Goal: Information Seeking & Learning: Learn about a topic

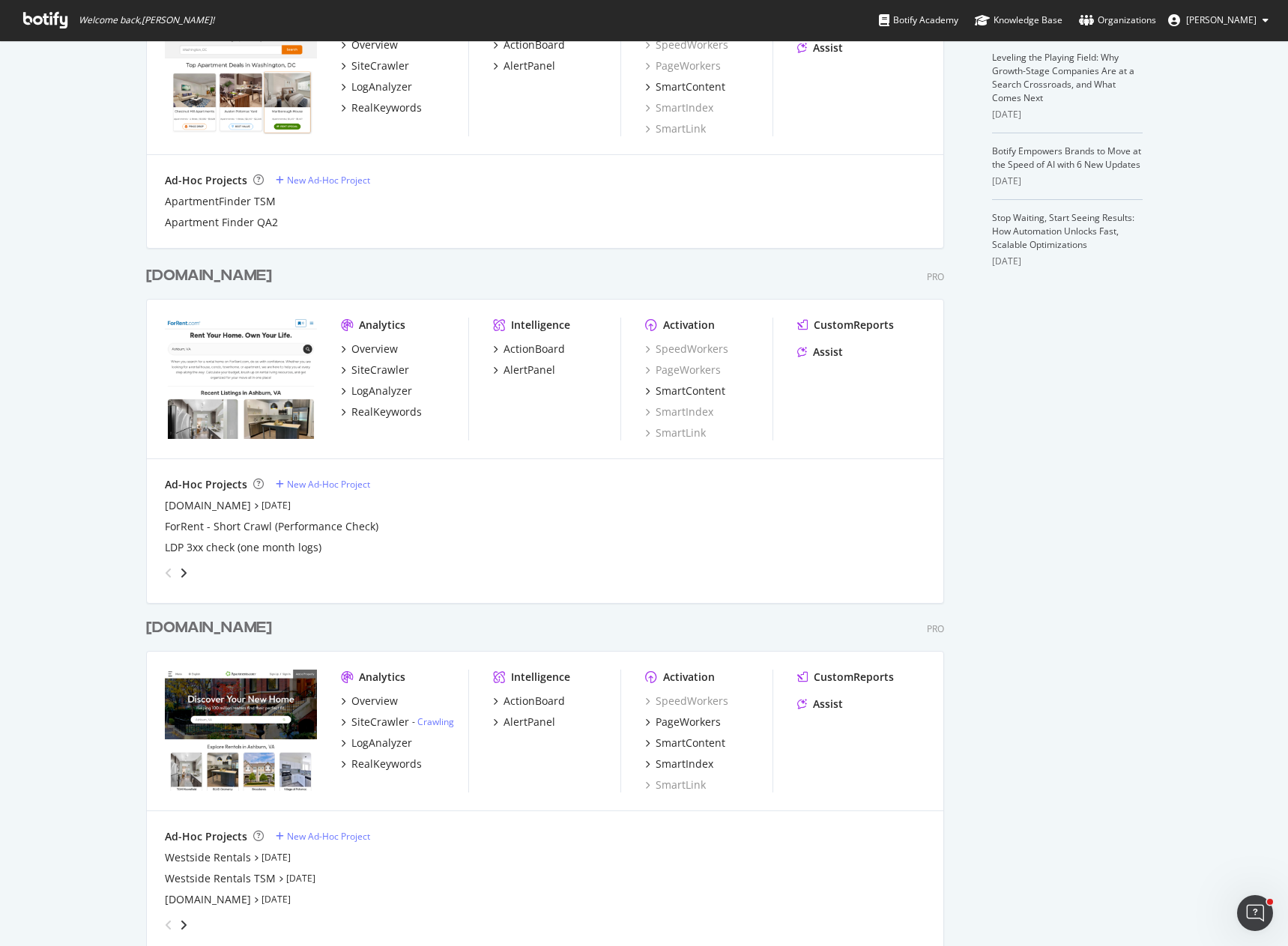
scroll to position [4250, 799]
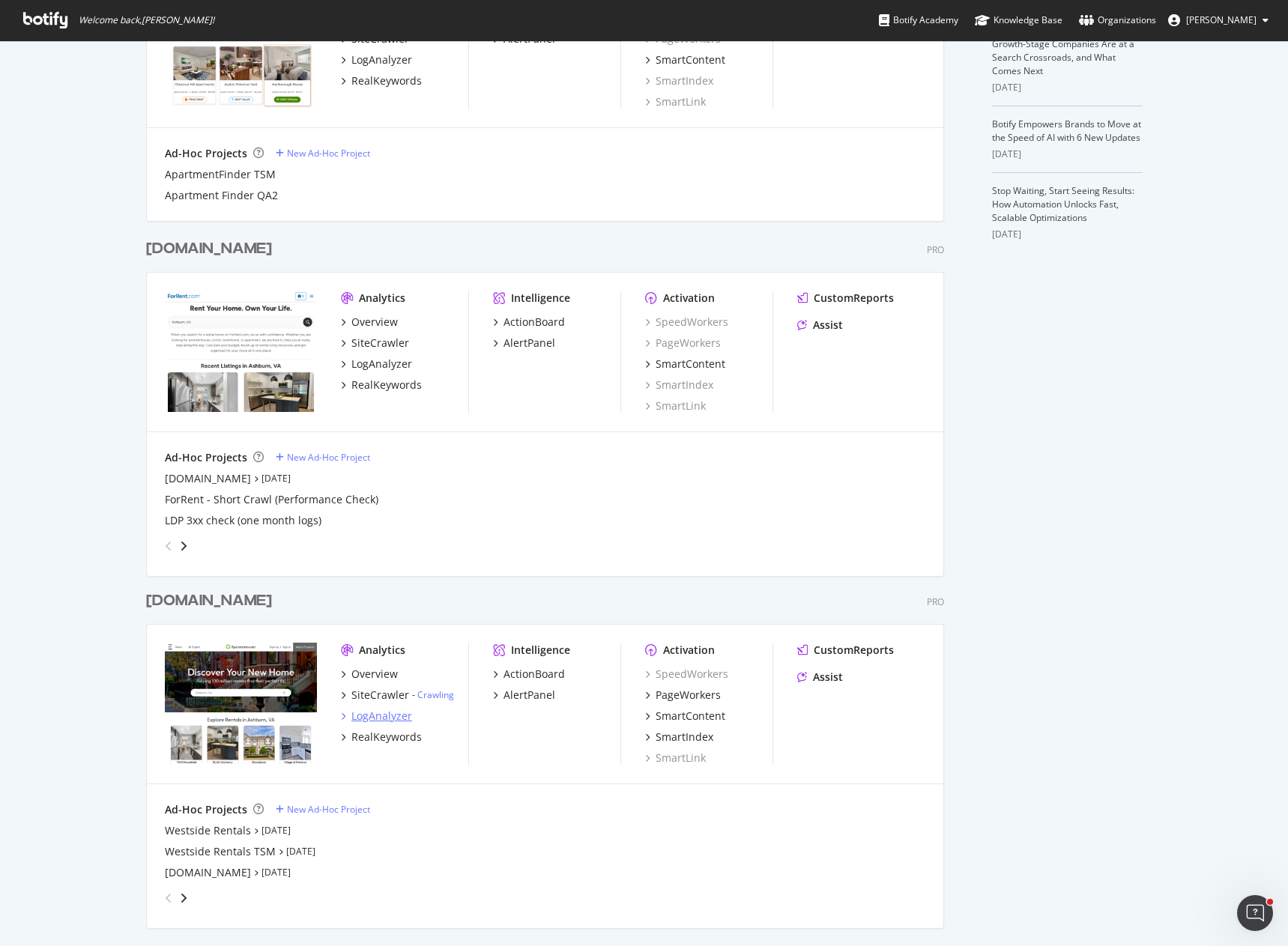
click at [372, 718] on div "LogAnalyzer" at bounding box center [381, 717] width 60 height 15
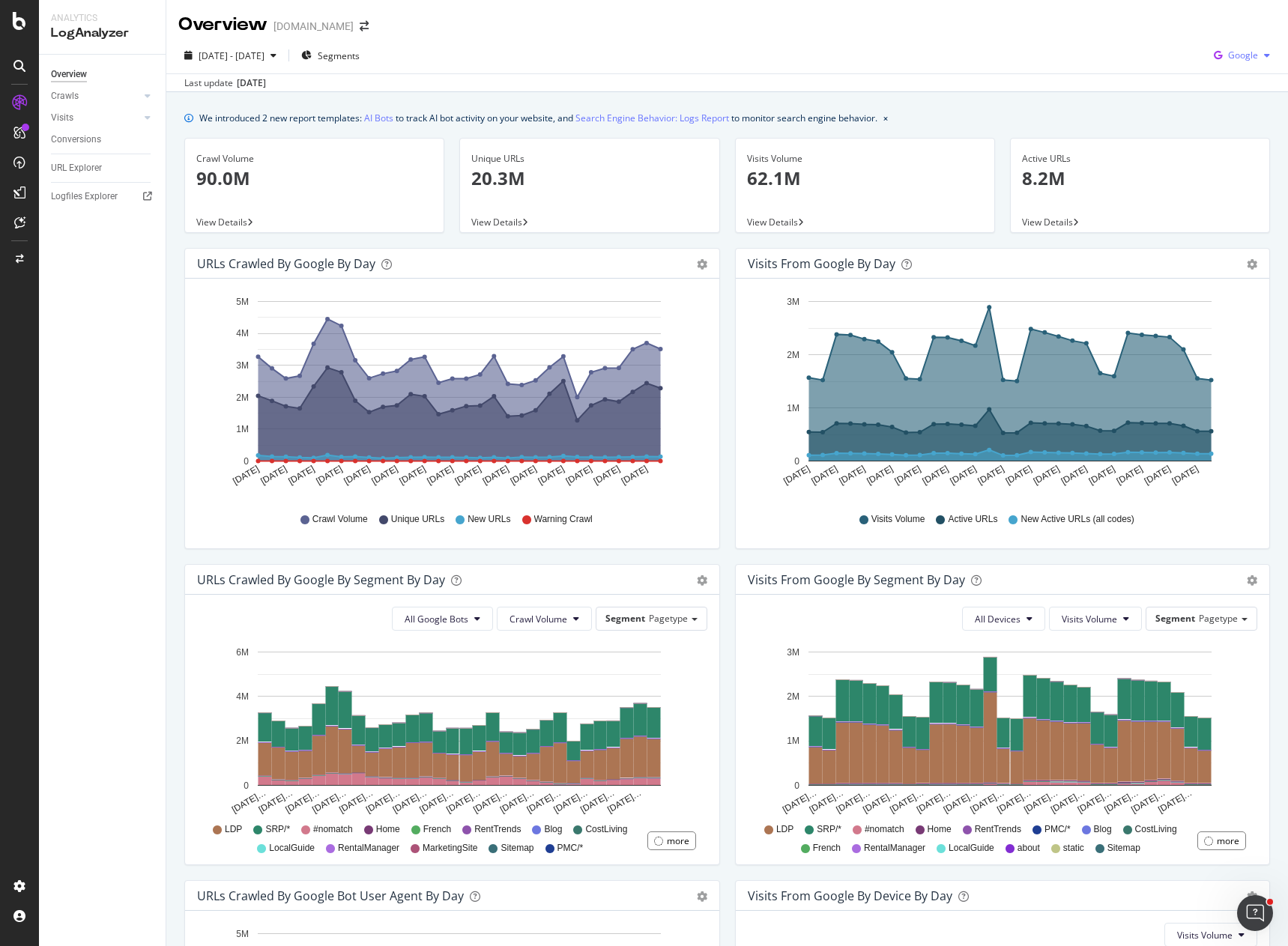
click at [1222, 62] on div "Google" at bounding box center [1242, 56] width 68 height 23
click at [1235, 144] on span "OpenAI" at bounding box center [1242, 141] width 56 height 13
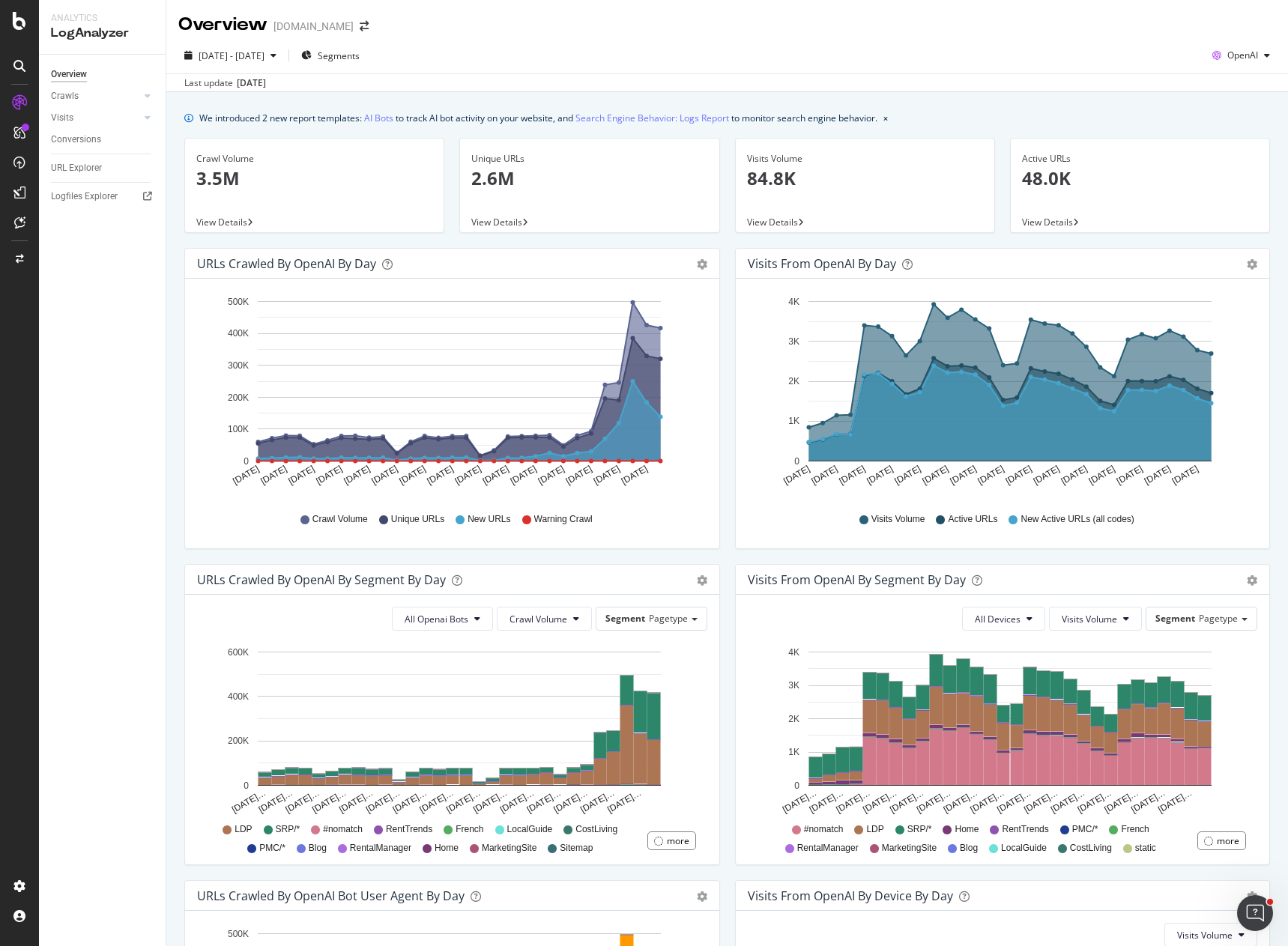
click at [677, 44] on div "[DATE] - [DATE] Segments OpenAI" at bounding box center [727, 59] width 1122 height 30
click at [1259, 55] on div "button" at bounding box center [1267, 56] width 18 height 9
click at [1232, 166] on span "Other AI Bots" at bounding box center [1242, 168] width 56 height 13
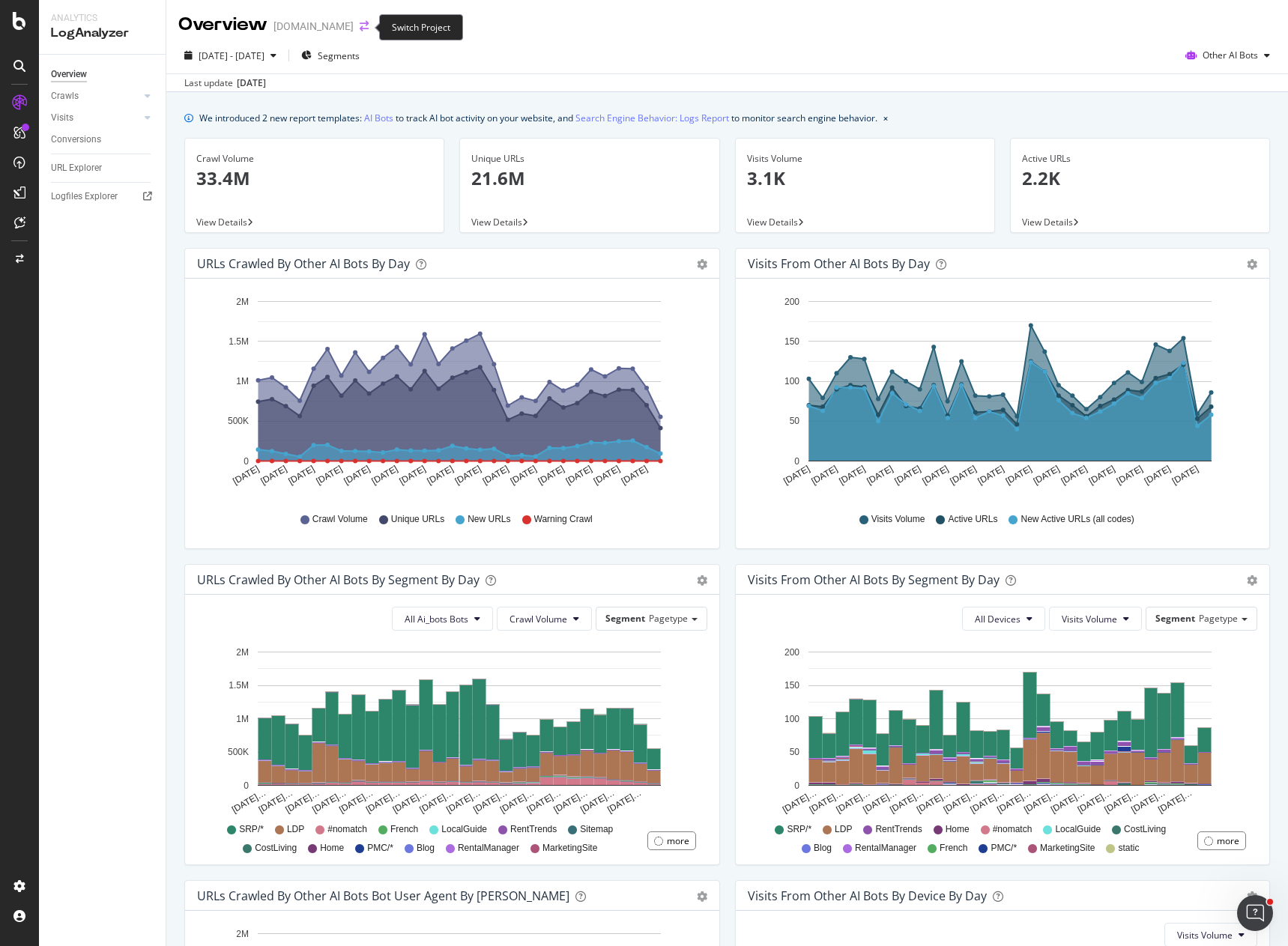
click at [367, 26] on icon "arrow-right-arrow-left" at bounding box center [364, 25] width 9 height 10
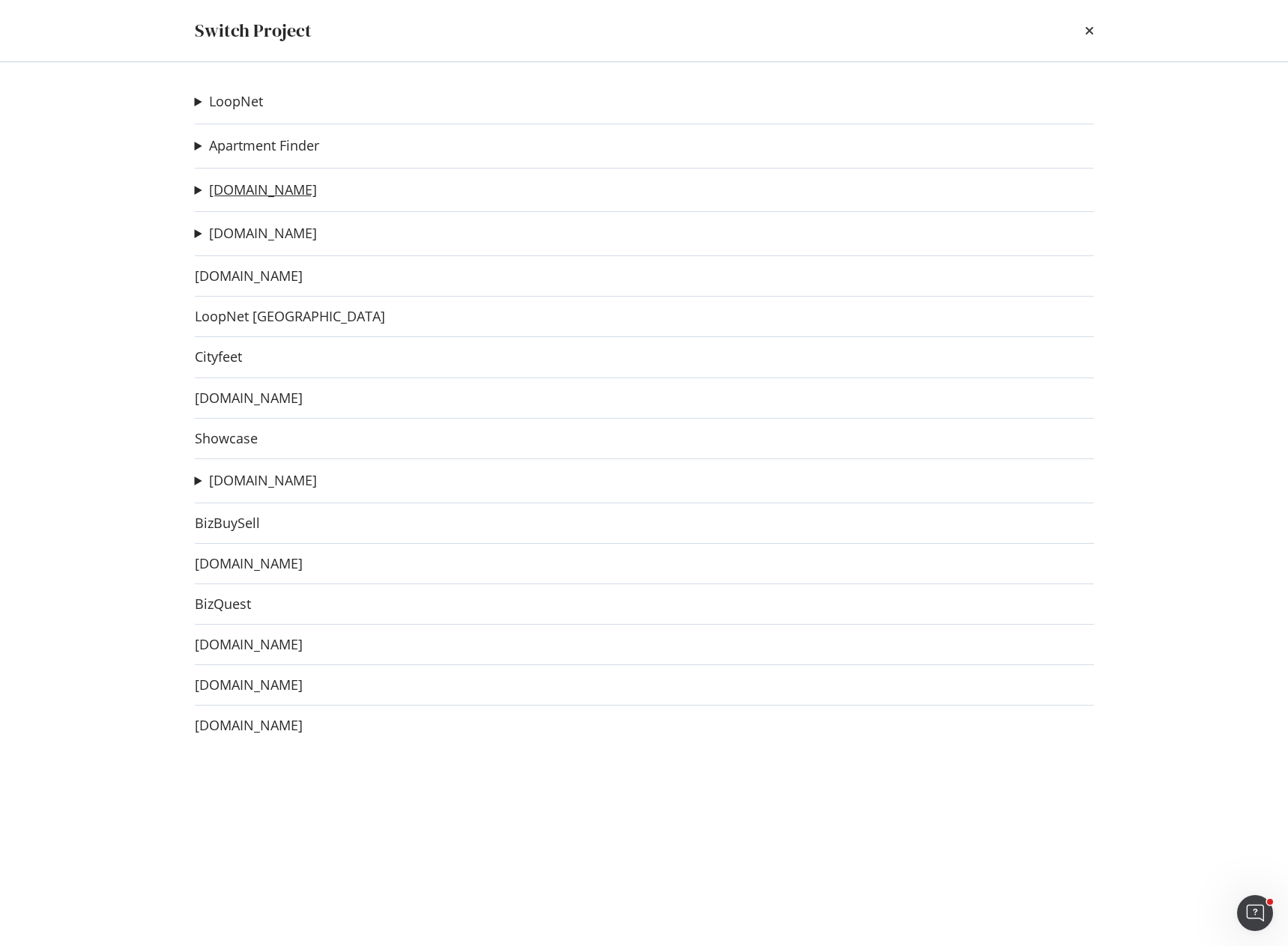
click at [248, 191] on link "[DOMAIN_NAME]" at bounding box center [263, 190] width 108 height 16
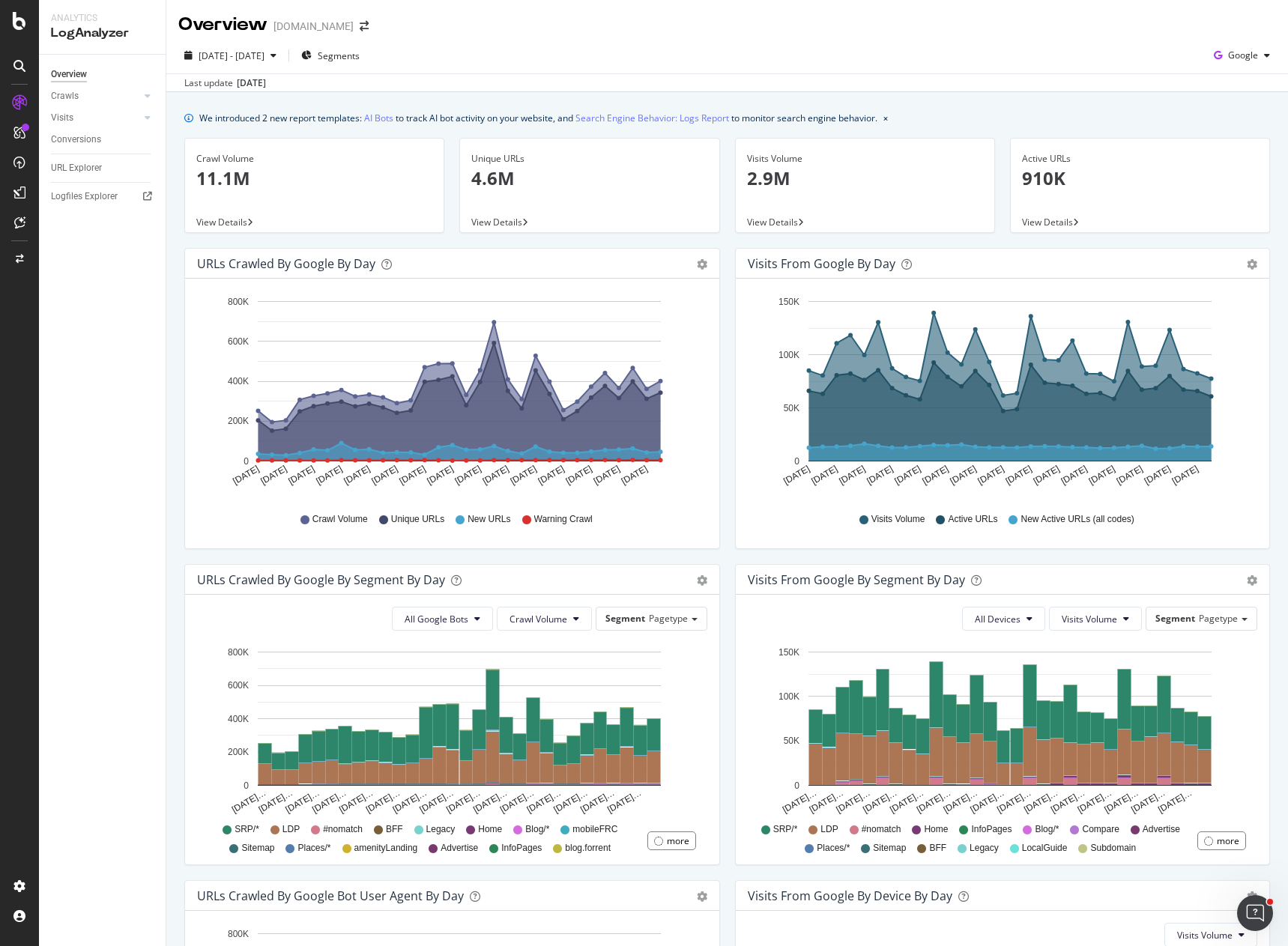
click at [741, 45] on div "[DATE] - [DATE] Segments Google" at bounding box center [727, 59] width 1122 height 30
click at [1246, 51] on span "Google" at bounding box center [1244, 55] width 30 height 12
click at [1231, 145] on span "OpenAI" at bounding box center [1242, 141] width 56 height 13
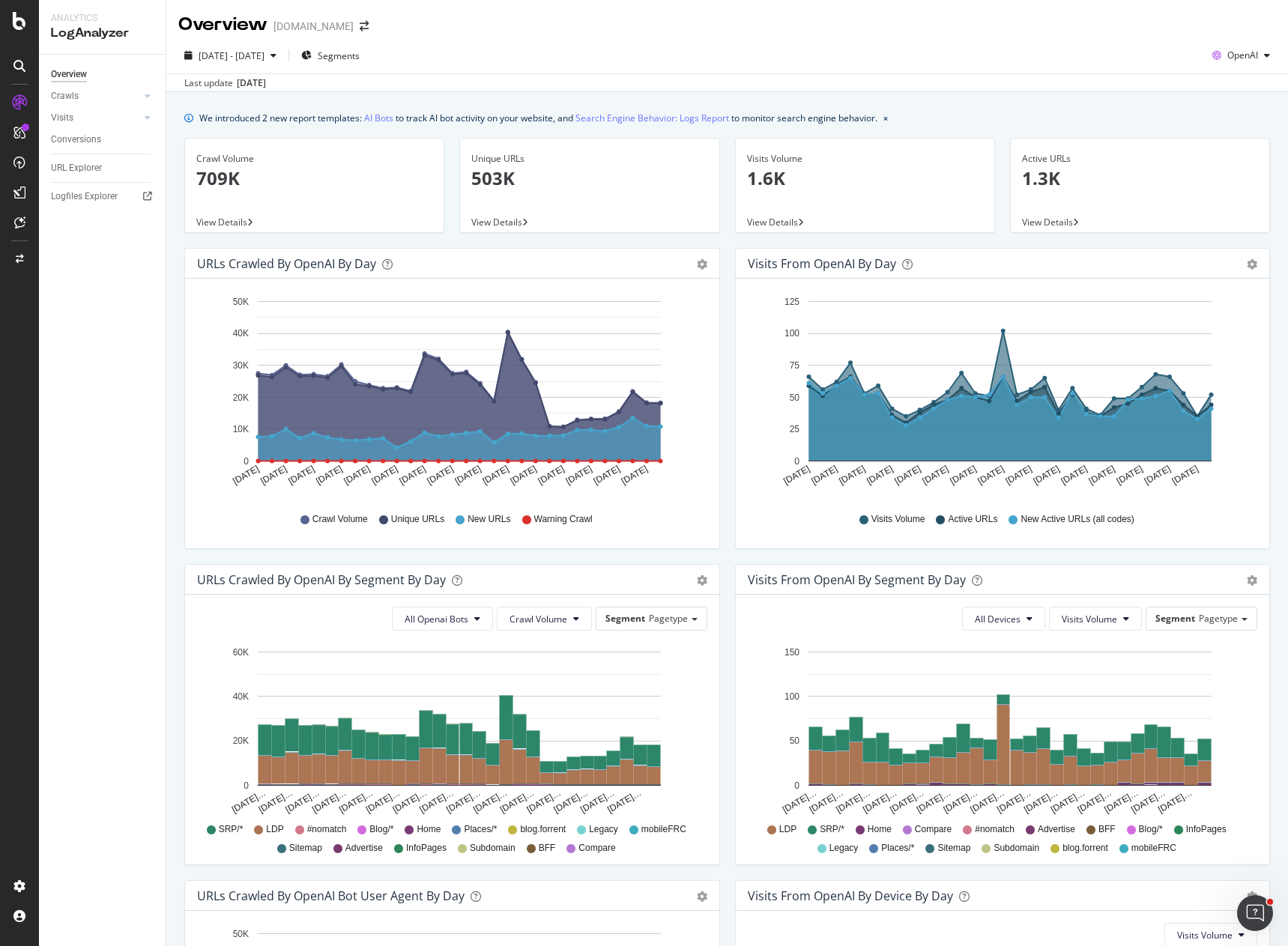
click at [720, 427] on div "URLs Crawled by OpenAI by day Area Table Hold CTRL while clicking to filter the…" at bounding box center [451, 406] width 551 height 316
click at [716, 413] on div "URLs Crawled by OpenAI by day Area Table Hold CTRL while clicking to filter the…" at bounding box center [451, 406] width 551 height 316
click at [360, 29] on icon "arrow-right-arrow-left" at bounding box center [364, 25] width 9 height 10
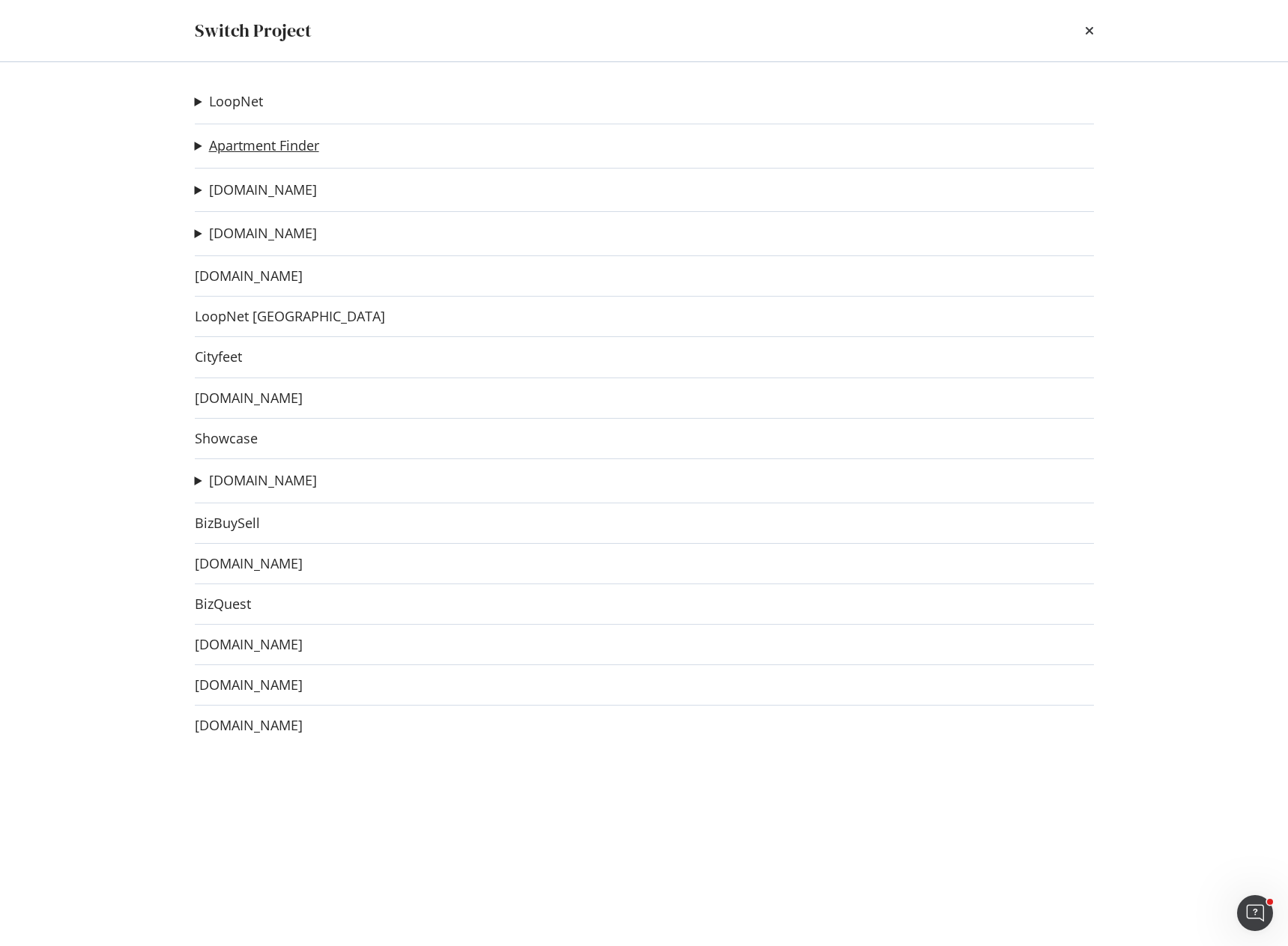
click at [250, 142] on link "Apartment Finder" at bounding box center [263, 145] width 110 height 16
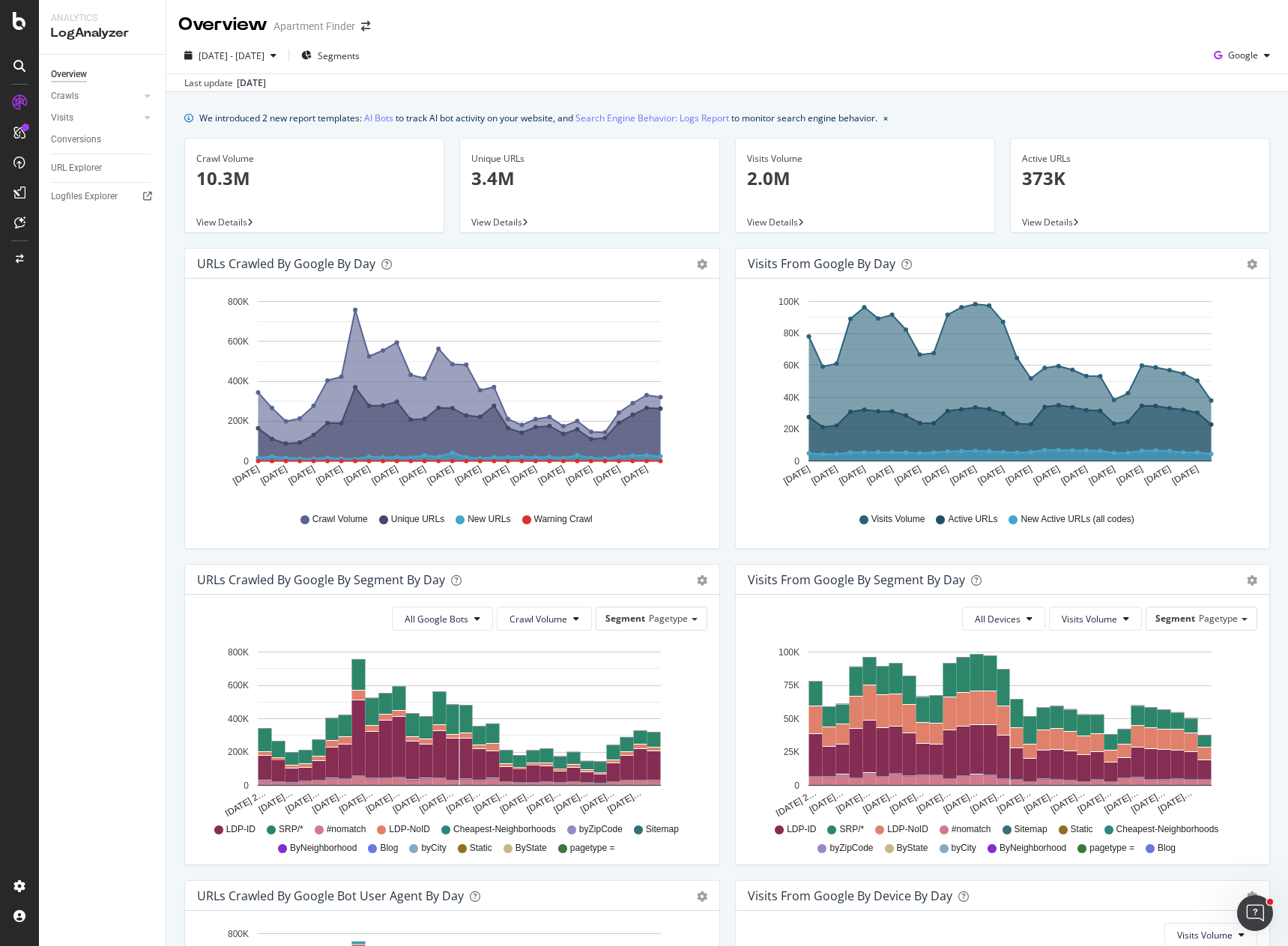
click at [73, 352] on div "Overview Crawls Daily Distribution Segments Distribution HTTP Codes Resources V…" at bounding box center [102, 500] width 127 height 891
click at [1237, 59] on span "Google" at bounding box center [1244, 55] width 30 height 12
click at [1226, 142] on span "OpenAI" at bounding box center [1242, 141] width 56 height 13
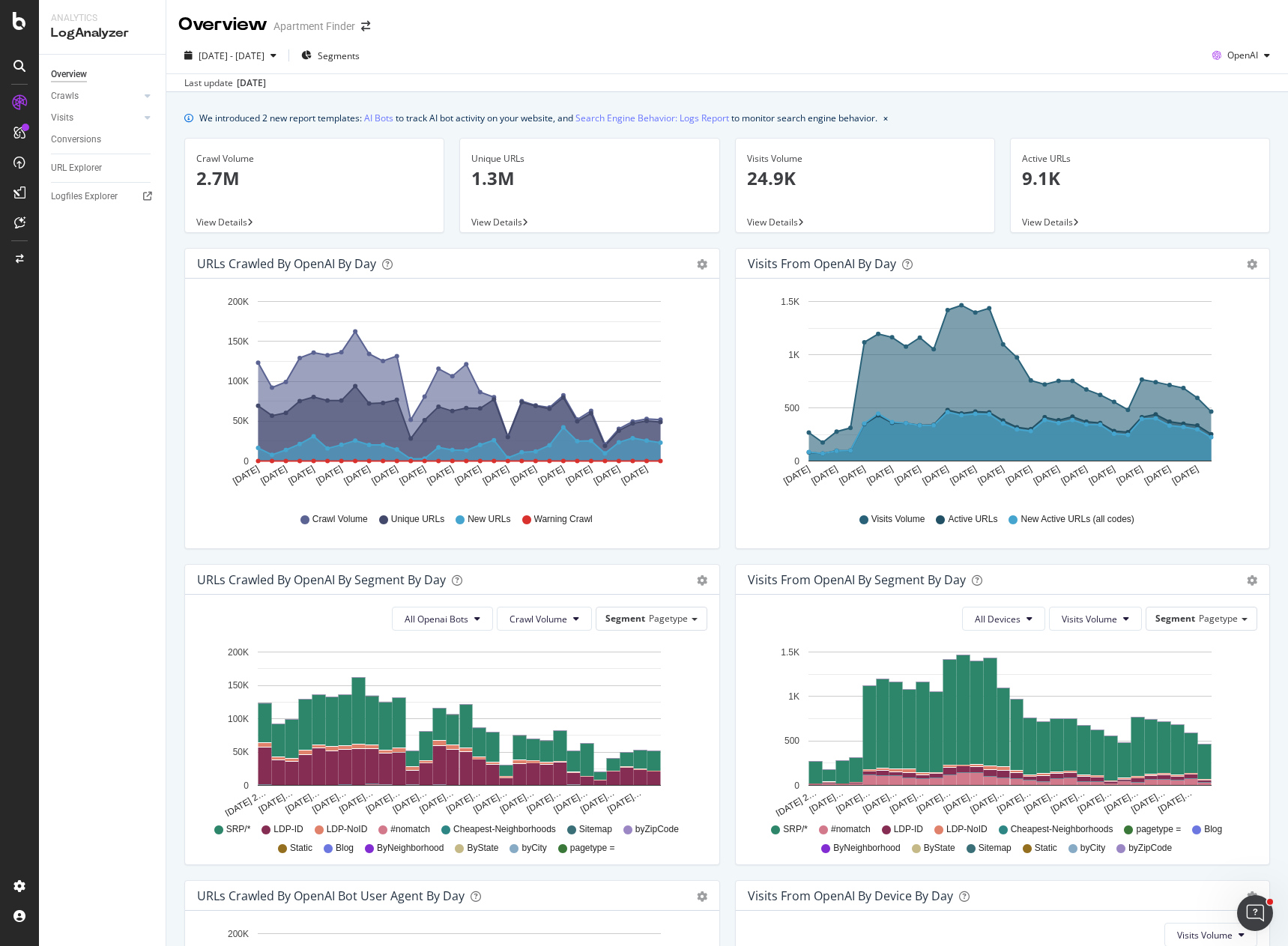
drag, startPoint x: 93, startPoint y: 354, endPoint x: 274, endPoint y: 126, distance: 291.1
click at [93, 350] on div "Overview Crawls Daily Distribution Segments Distribution HTTP Codes Resources V…" at bounding box center [102, 500] width 127 height 891
click at [365, 23] on icon "arrow-right-arrow-left" at bounding box center [366, 25] width 9 height 10
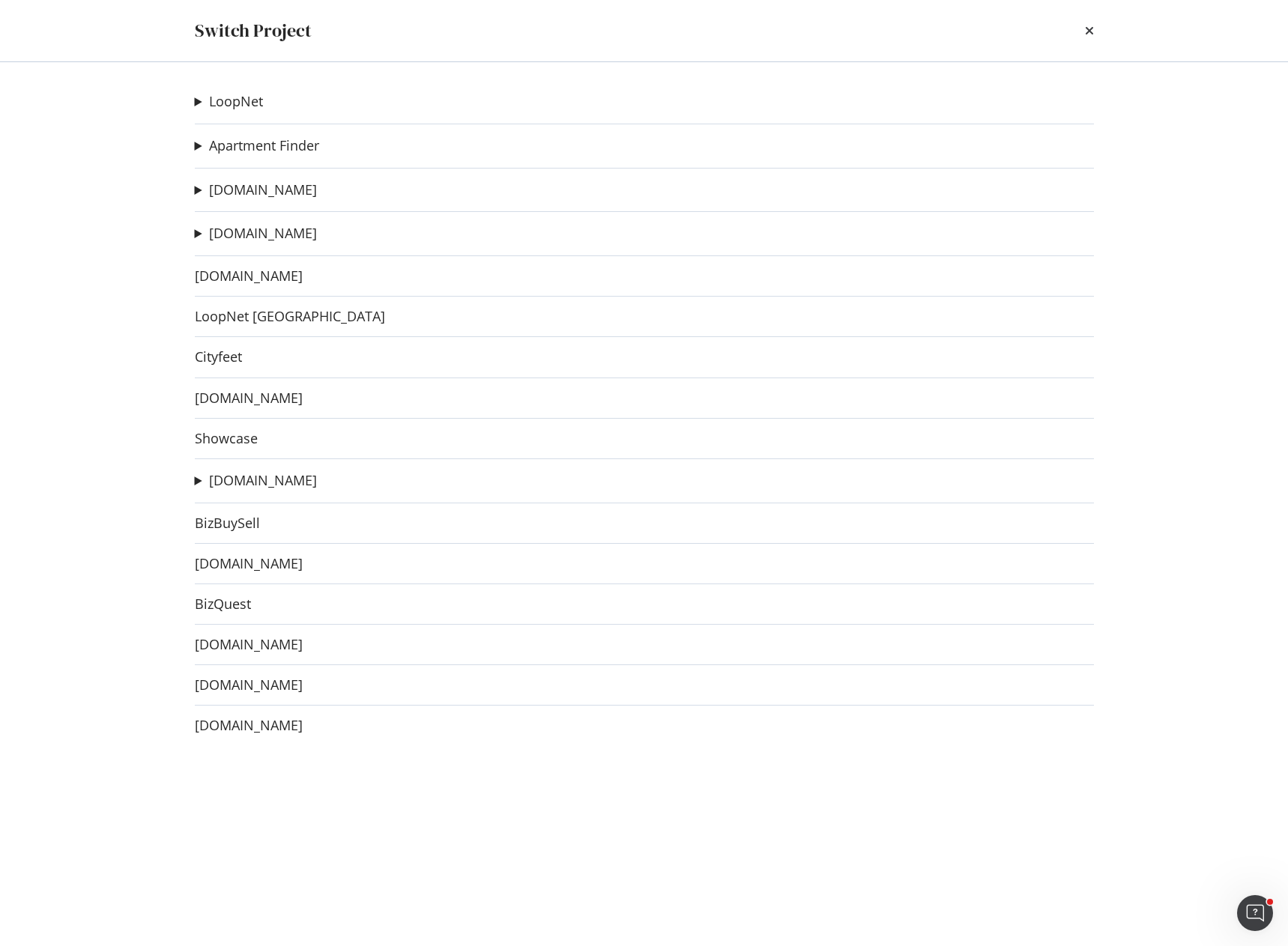
click at [234, 490] on summary "[DOMAIN_NAME]" at bounding box center [255, 481] width 122 height 20
click at [240, 481] on link "[DOMAIN_NAME]" at bounding box center [263, 481] width 108 height 16
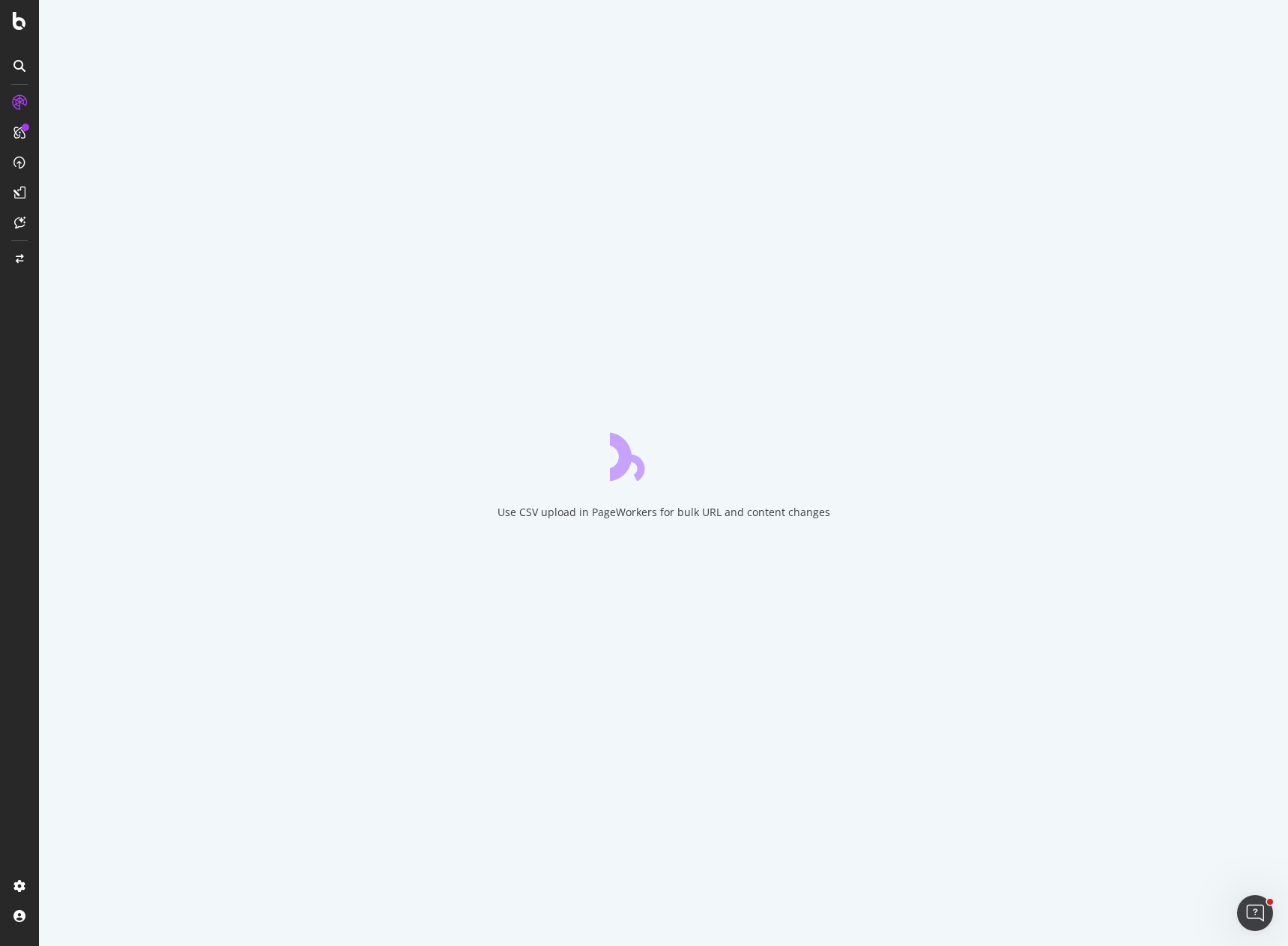
click at [820, 33] on div "Use CSV upload in PageWorkers for bulk URL and content changes" at bounding box center [663, 473] width 1249 height 946
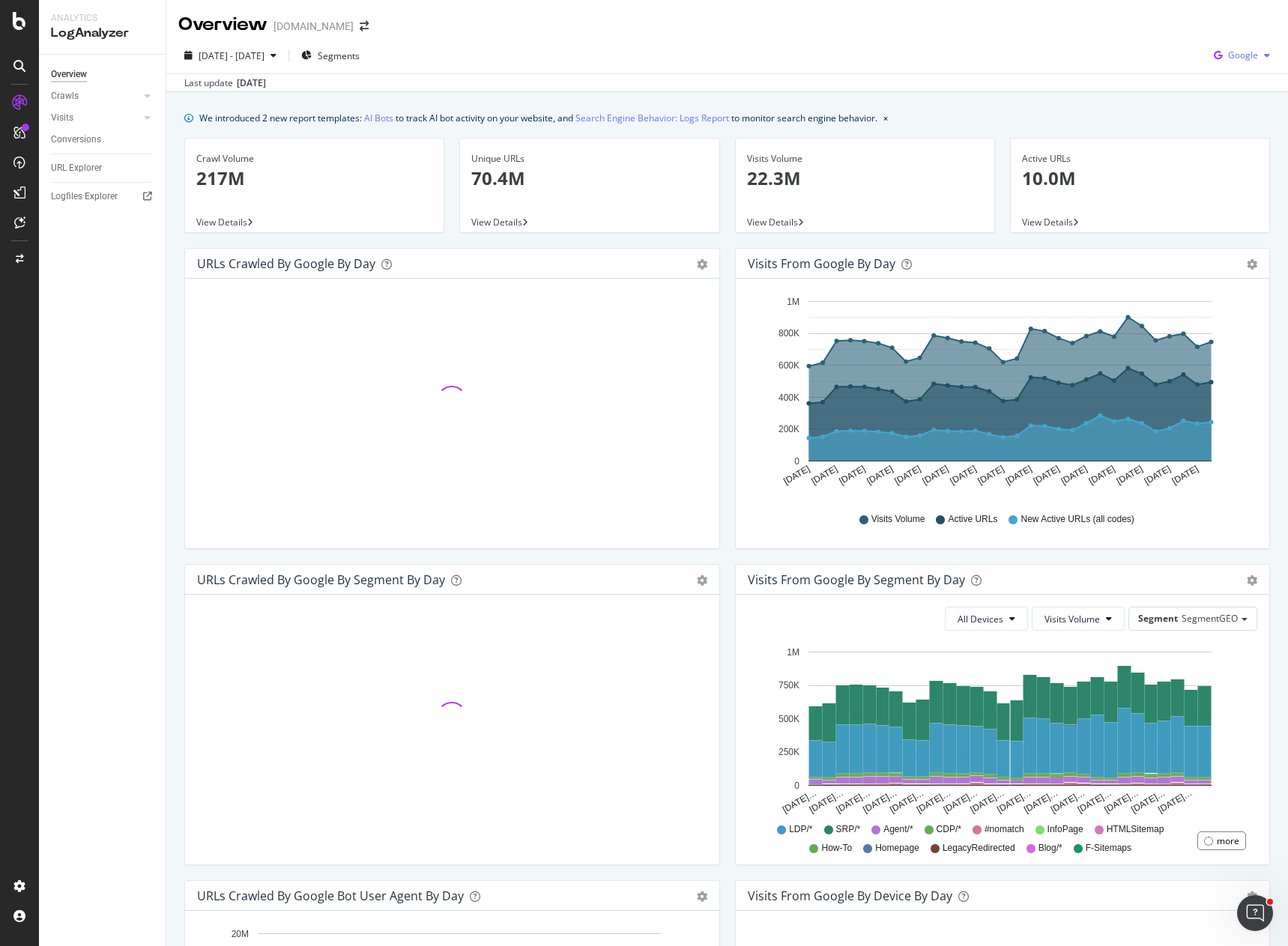
click at [1259, 59] on div "button" at bounding box center [1267, 56] width 18 height 9
click at [1244, 143] on span "OpenAI" at bounding box center [1242, 141] width 56 height 13
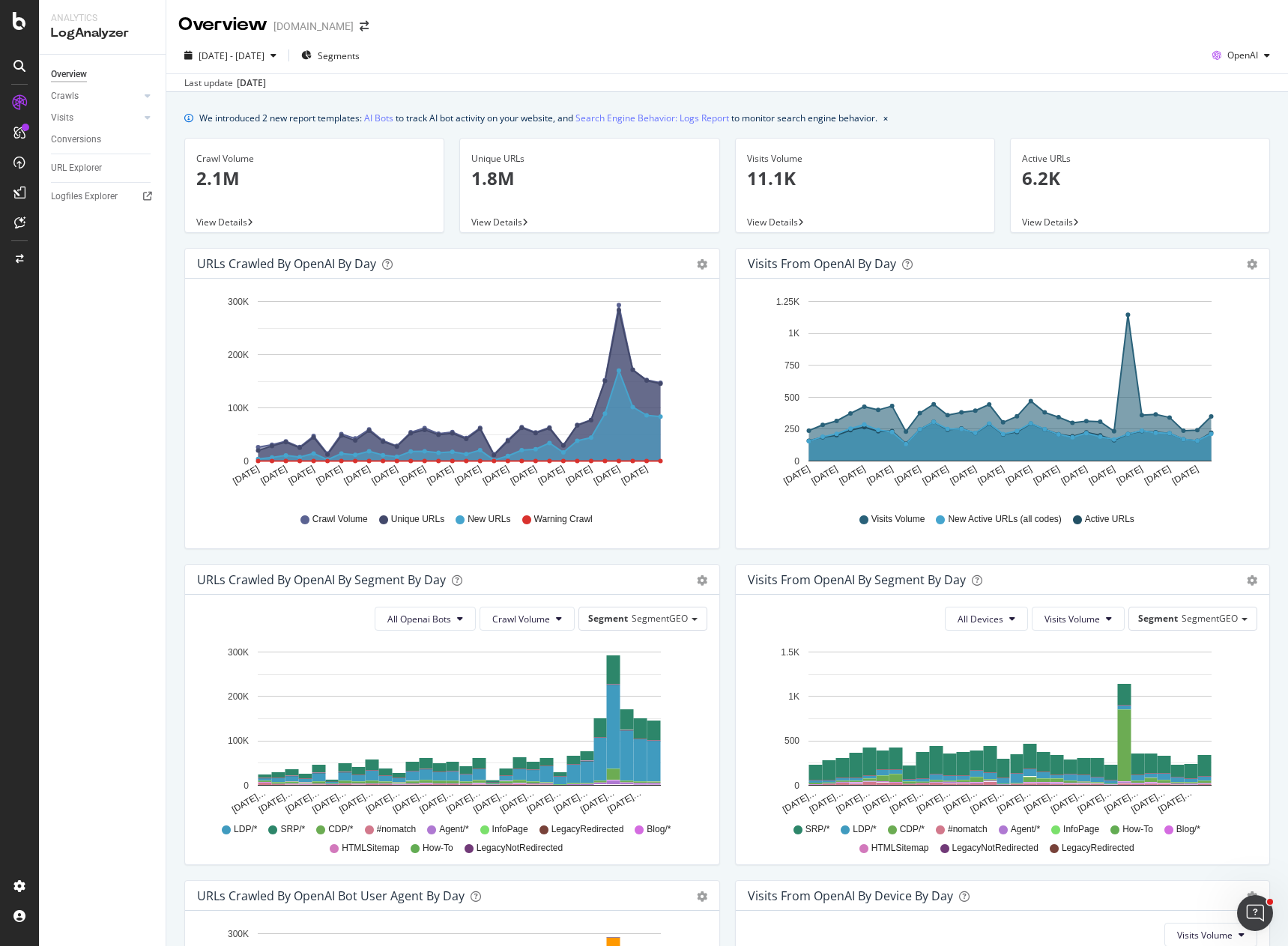
click at [1042, 96] on div "We introduced 2 new report templates: AI Bots to track AI bot activity on your …" at bounding box center [727, 670] width 1122 height 1157
click at [1231, 46] on div "OpenAI" at bounding box center [1242, 56] width 70 height 23
click at [1217, 172] on span "Other AI Bots" at bounding box center [1242, 168] width 56 height 13
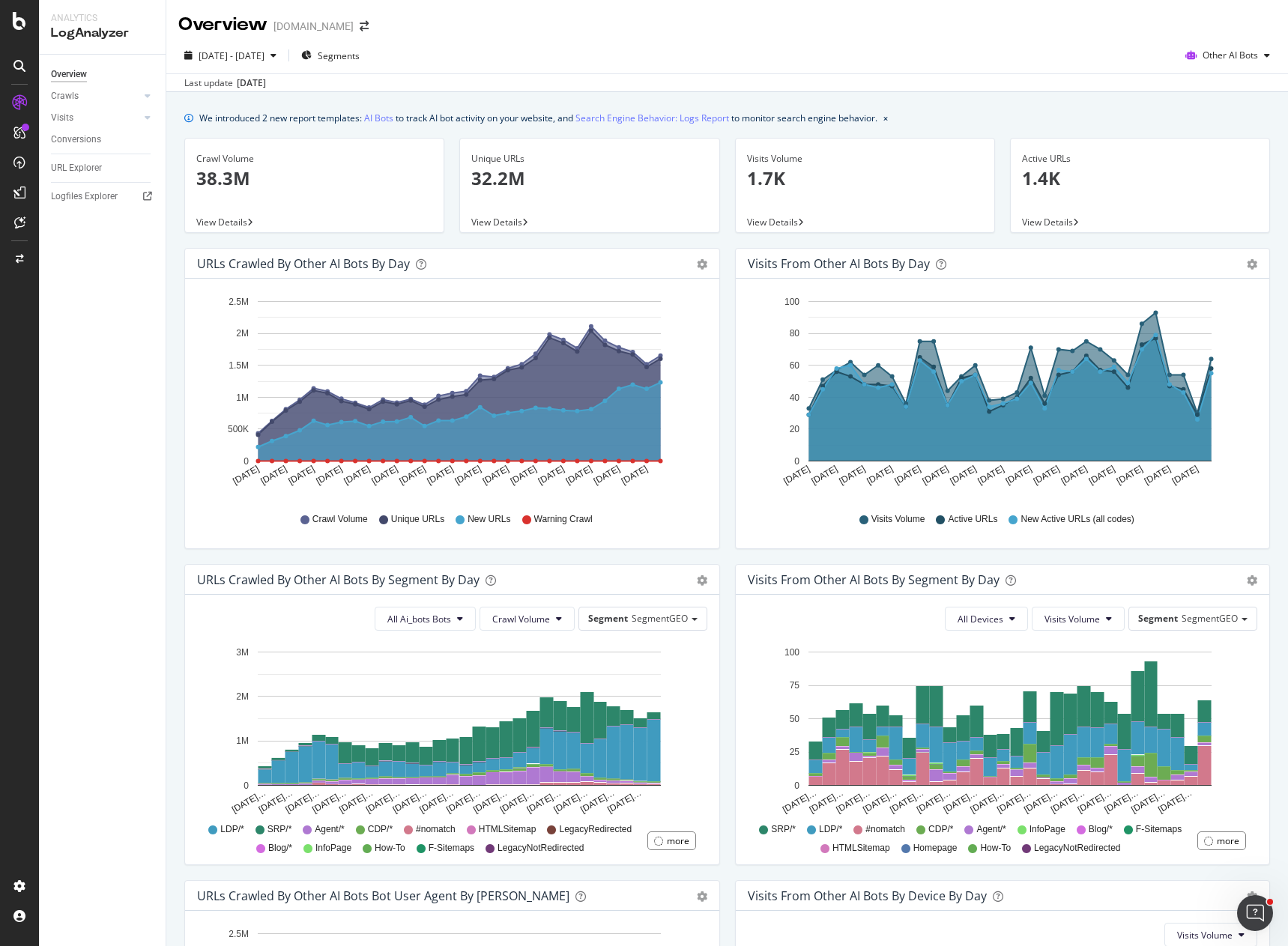
click at [823, 69] on div "[DATE] - [DATE] Segments Other AI Bots" at bounding box center [727, 59] width 1122 height 30
click at [826, 30] on div "Overview [DOMAIN_NAME]" at bounding box center [727, 19] width 1122 height 38
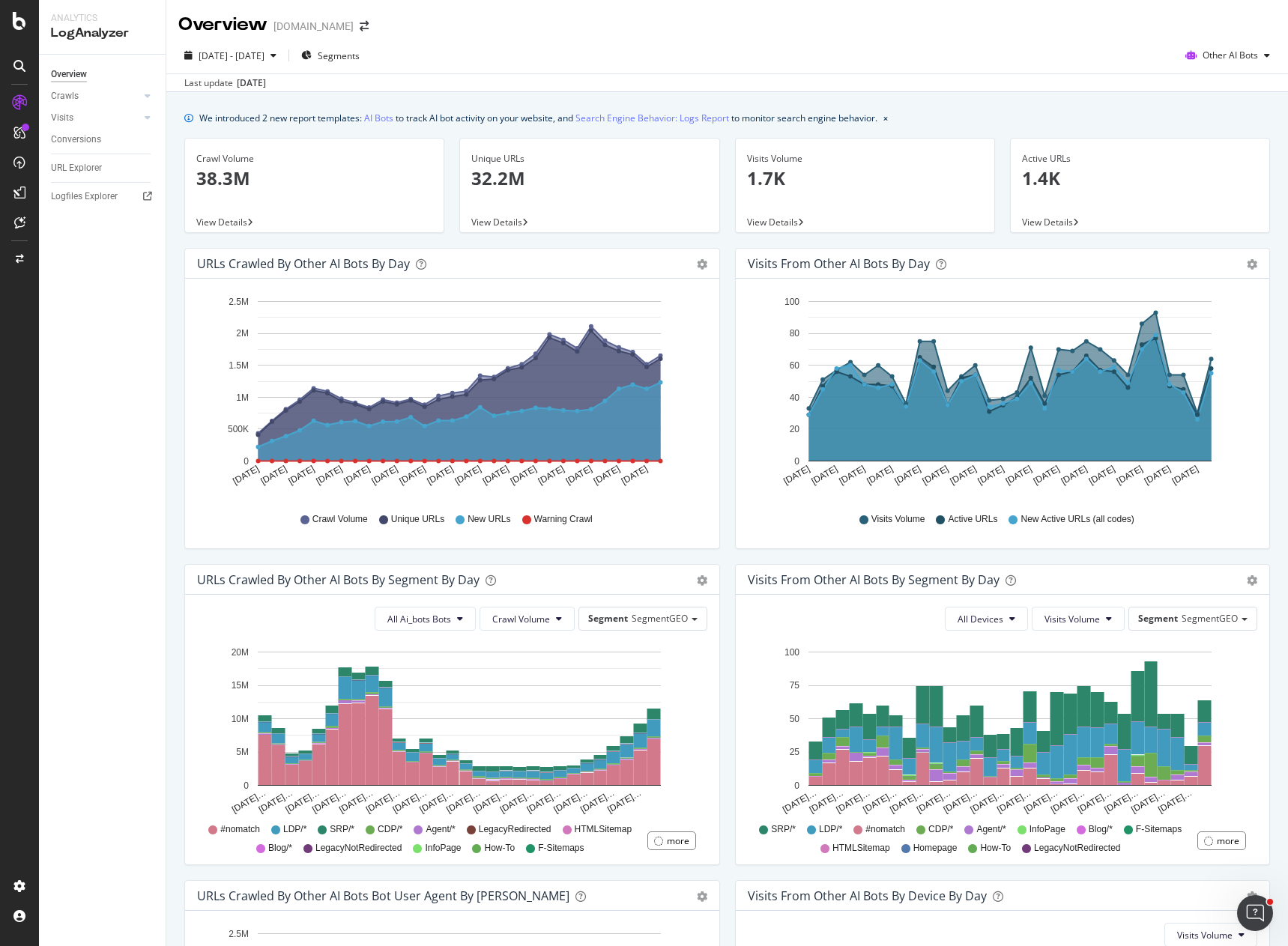
click at [870, 35] on div "Overview [DOMAIN_NAME]" at bounding box center [727, 19] width 1122 height 38
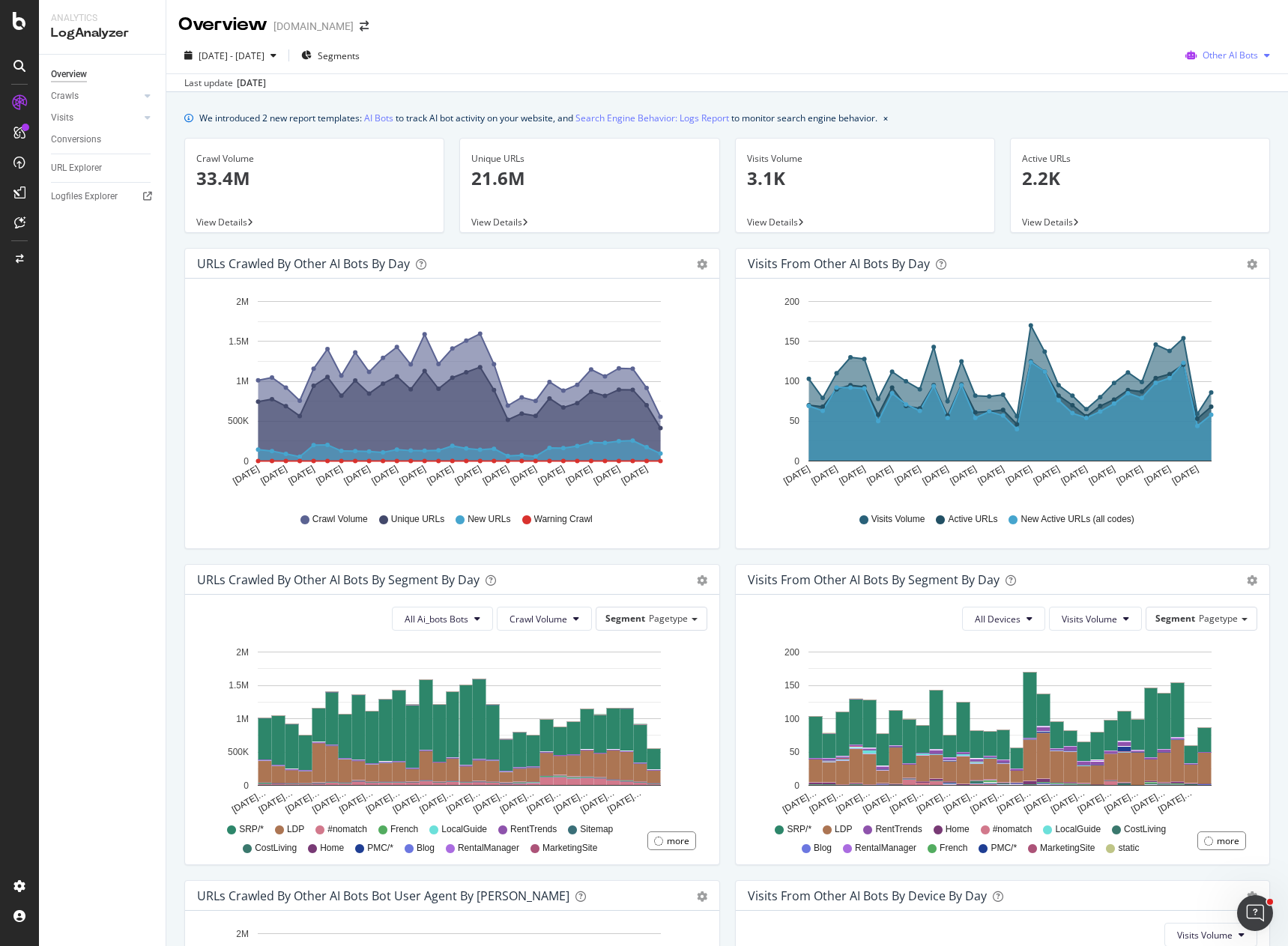
click at [1259, 61] on div "Other AI Bots" at bounding box center [1228, 56] width 96 height 23
click at [1230, 137] on span "OpenAI" at bounding box center [1234, 141] width 59 height 13
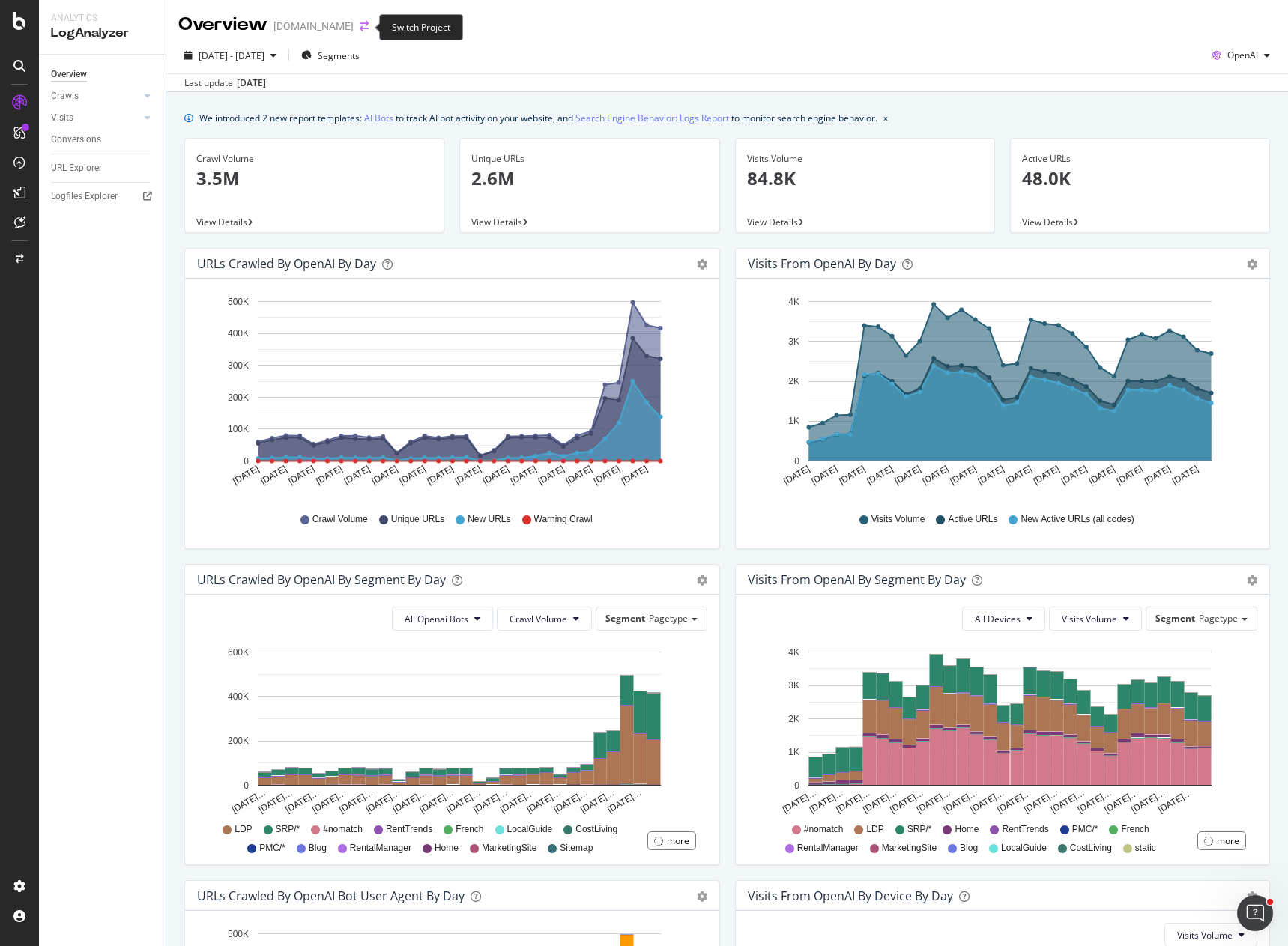
click at [363, 26] on icon "arrow-right-arrow-left" at bounding box center [364, 25] width 9 height 10
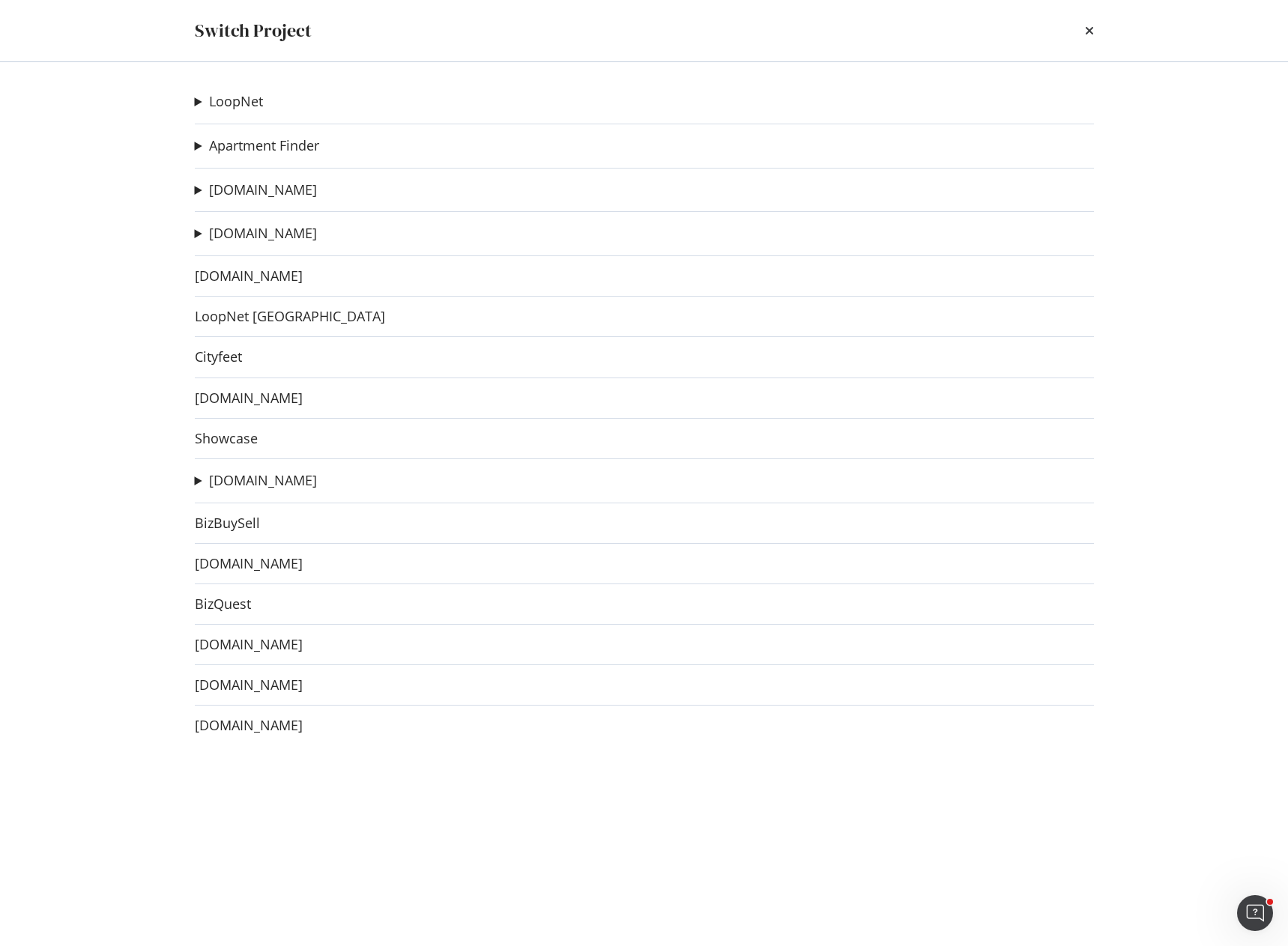
click at [197, 230] on summary "[DOMAIN_NAME]" at bounding box center [255, 233] width 122 height 20
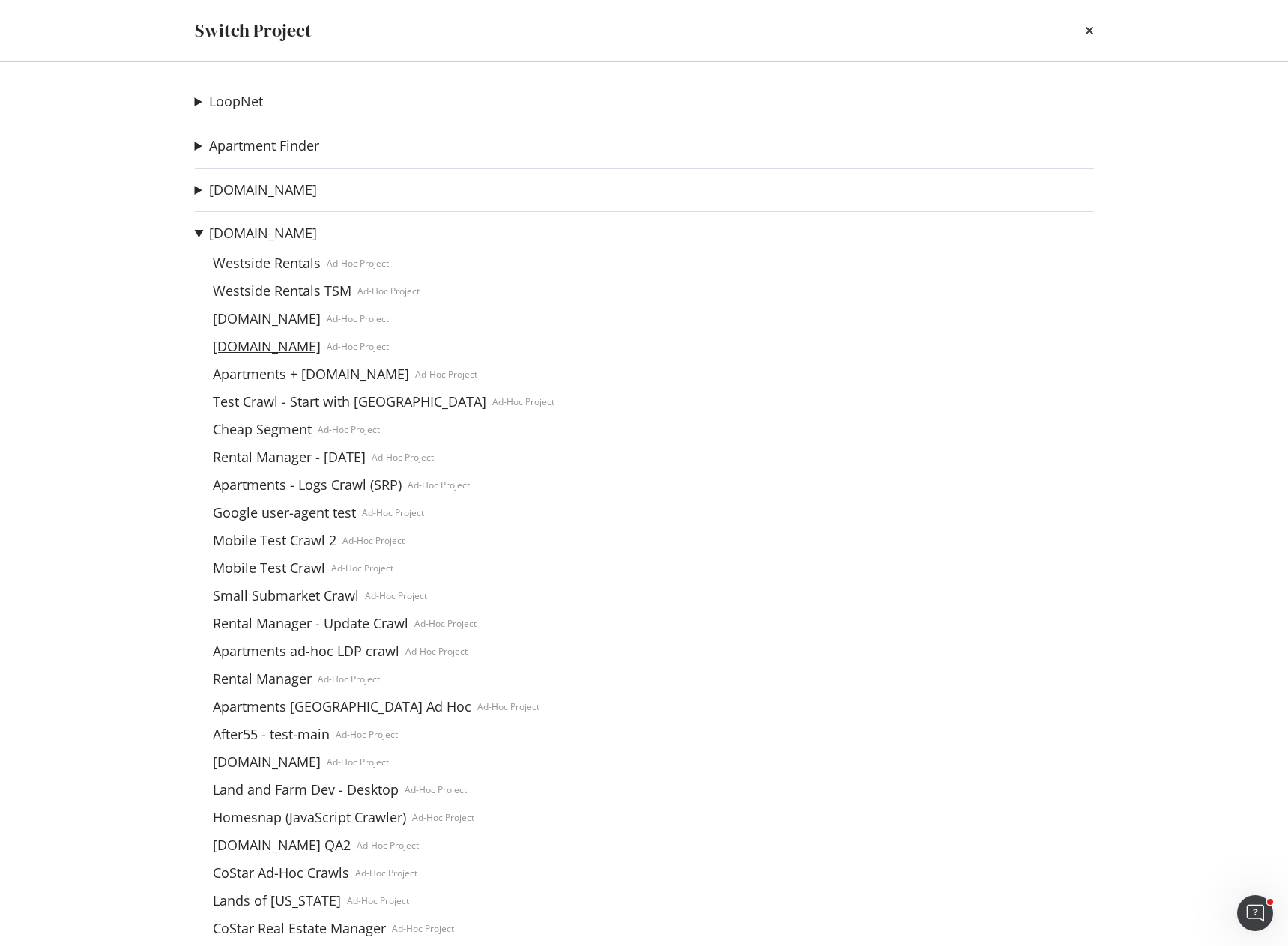
click at [284, 351] on link "[DOMAIN_NAME]" at bounding box center [266, 346] width 120 height 16
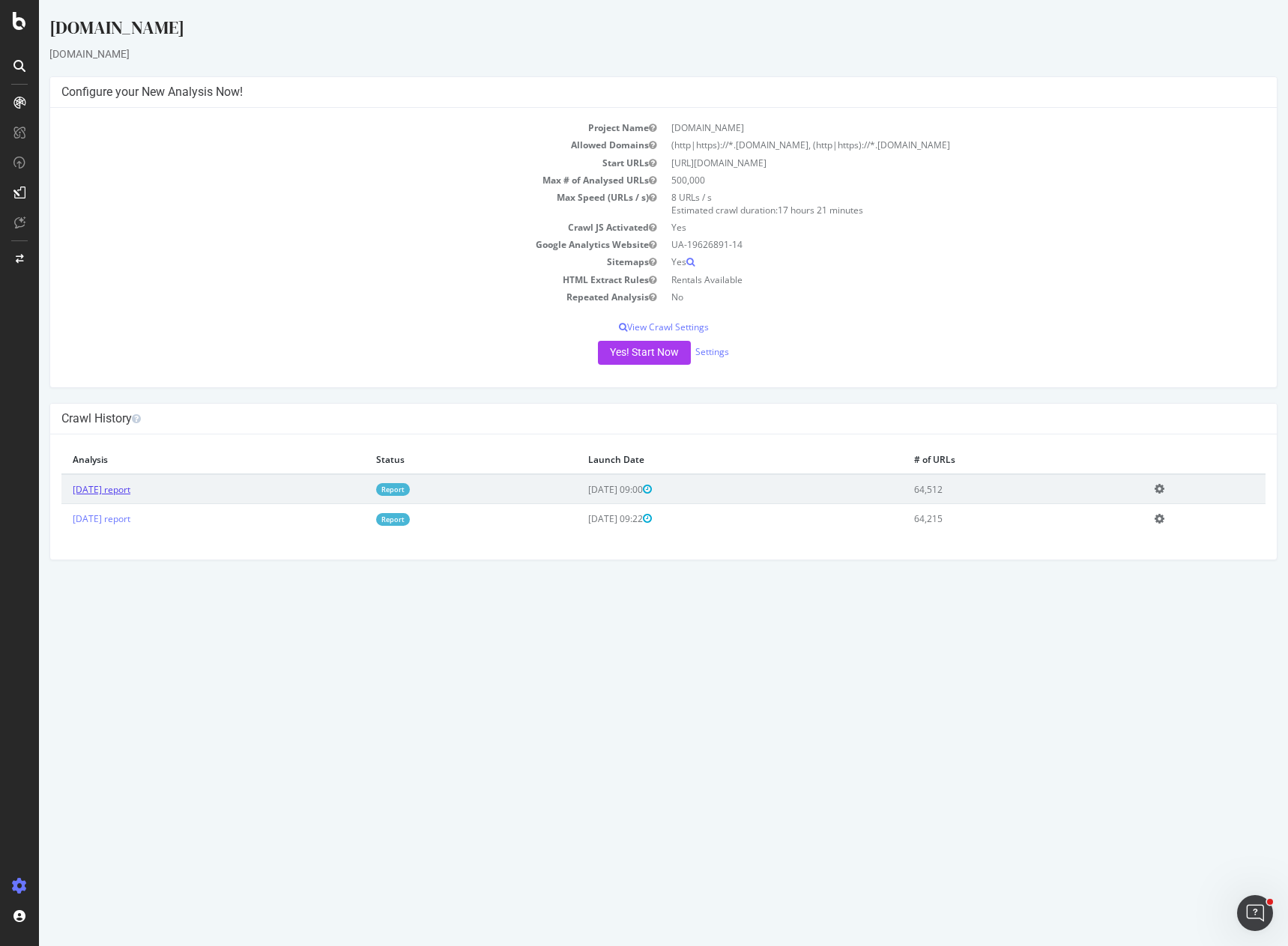
click at [130, 492] on link "[DATE] report" at bounding box center [101, 489] width 58 height 12
click at [657, 358] on button "Yes! Start Now" at bounding box center [644, 352] width 93 height 24
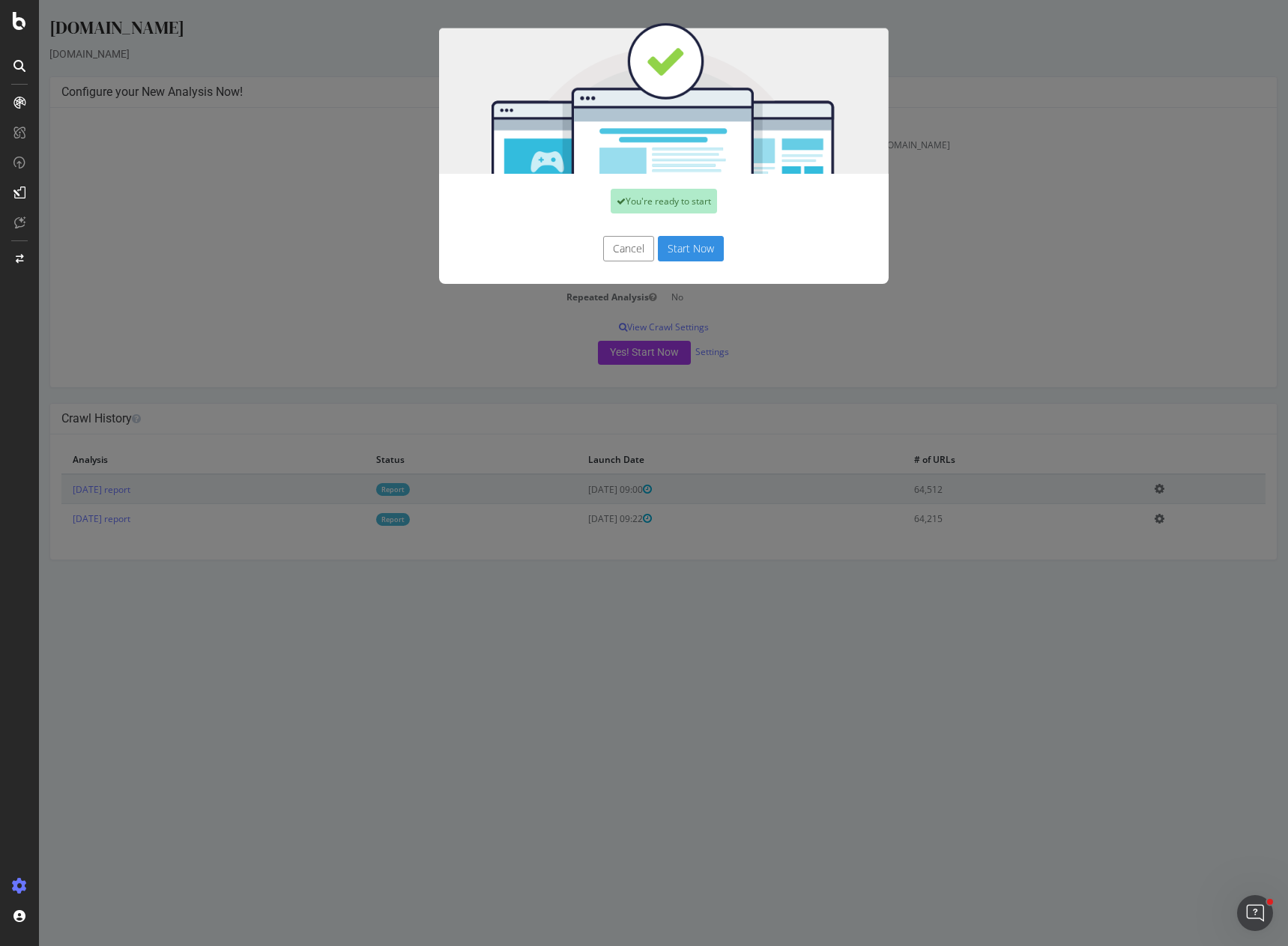
click at [696, 248] on button "Start Now" at bounding box center [691, 248] width 66 height 25
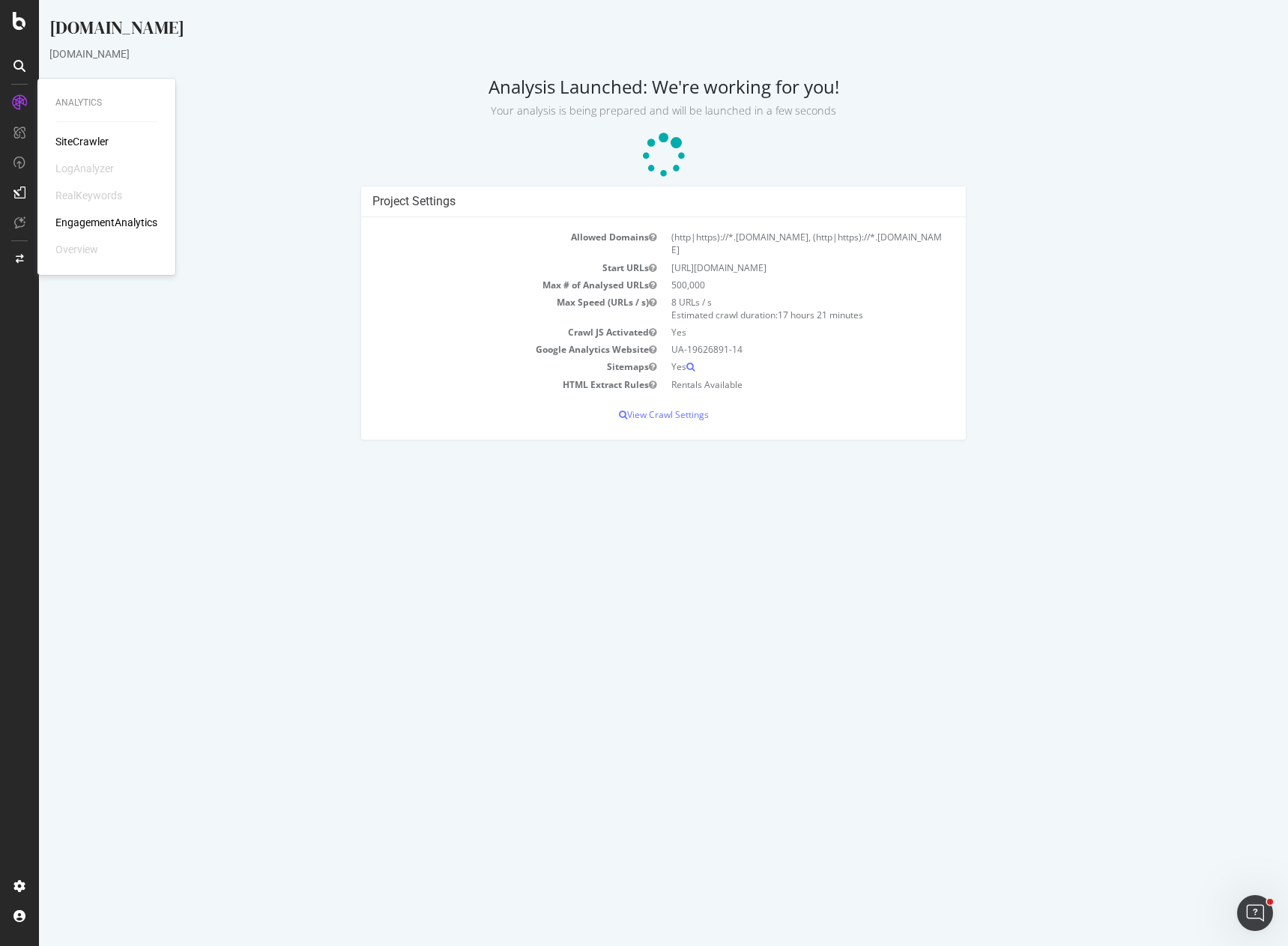
click at [93, 142] on div "SiteCrawler" at bounding box center [82, 142] width 53 height 15
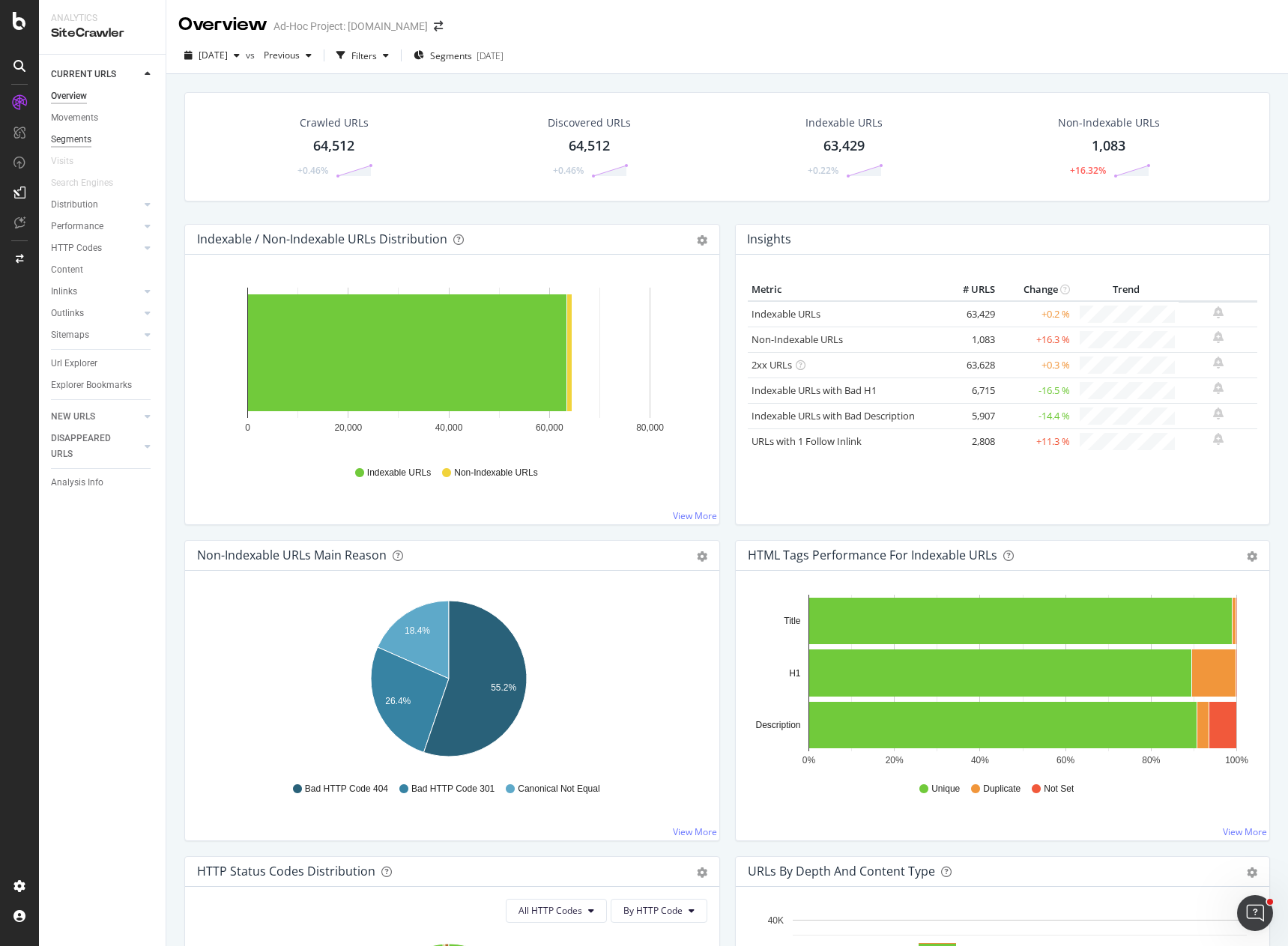
click at [69, 144] on div "Segments" at bounding box center [71, 140] width 41 height 16
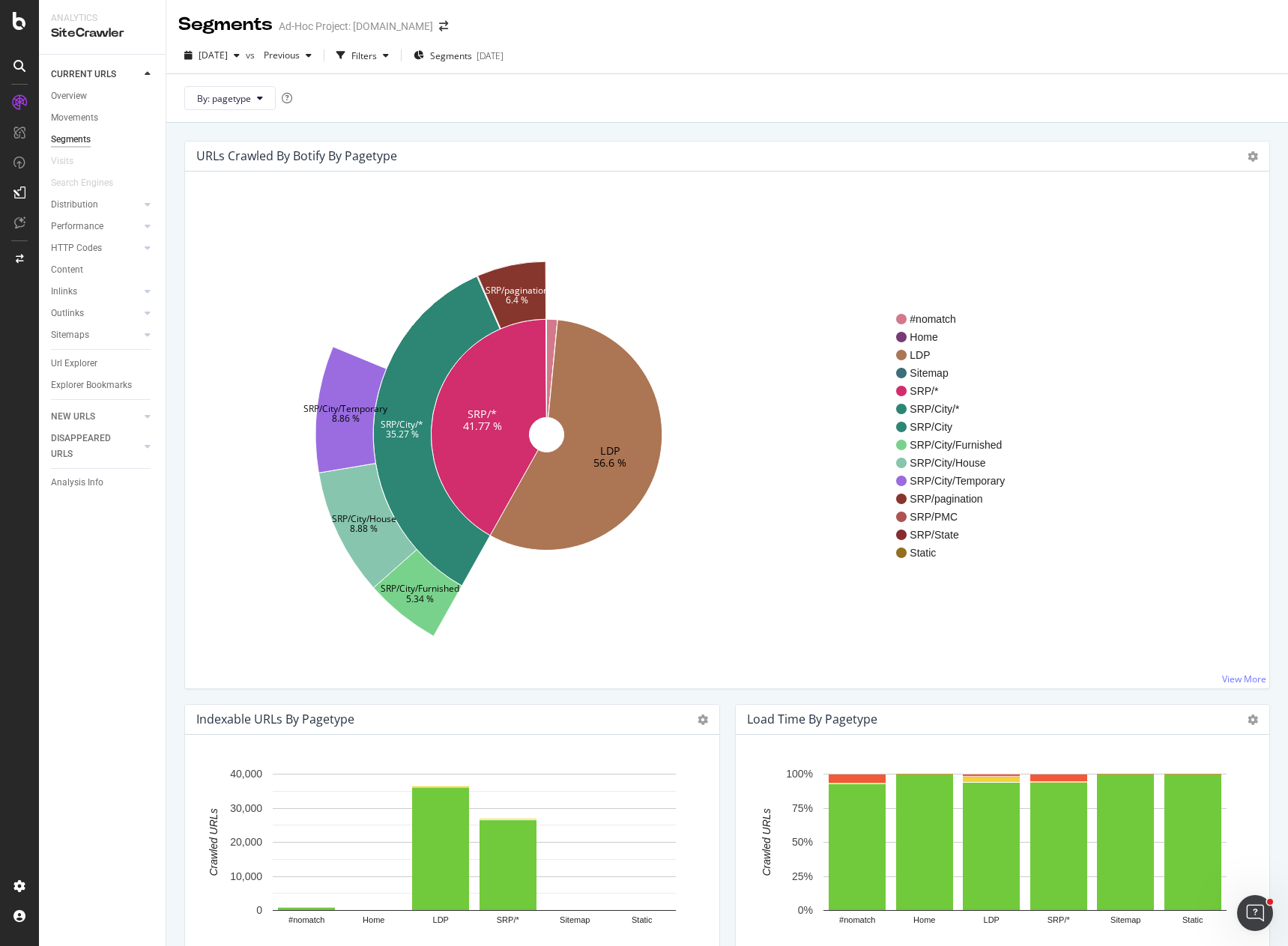
click at [838, 183] on div "LDP 56.6 % SRP/* 41.77 % SRP/City/* 35.27 % SRP/pagination 6.4 % SRP/City/Furni…" at bounding box center [727, 431] width 1084 height 517
click at [768, 467] on icon "LDP 56.6 % SRP/* 41.77 % SRP/City/* 35.27 % SRP/pagination 6.4 % SRP/City/Furni…" at bounding box center [547, 435] width 699 height 463
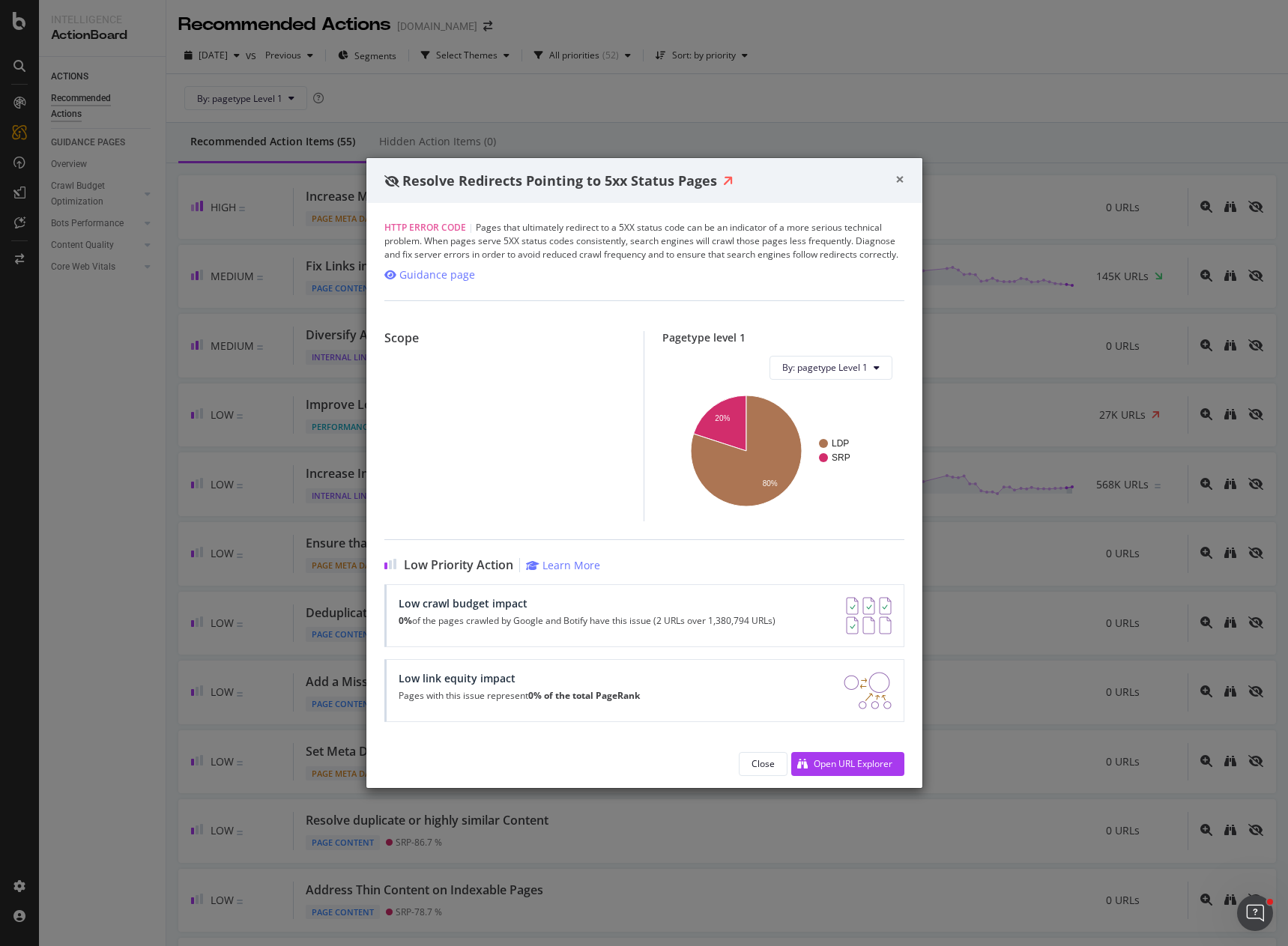
click at [901, 184] on span "×" at bounding box center [900, 179] width 9 height 21
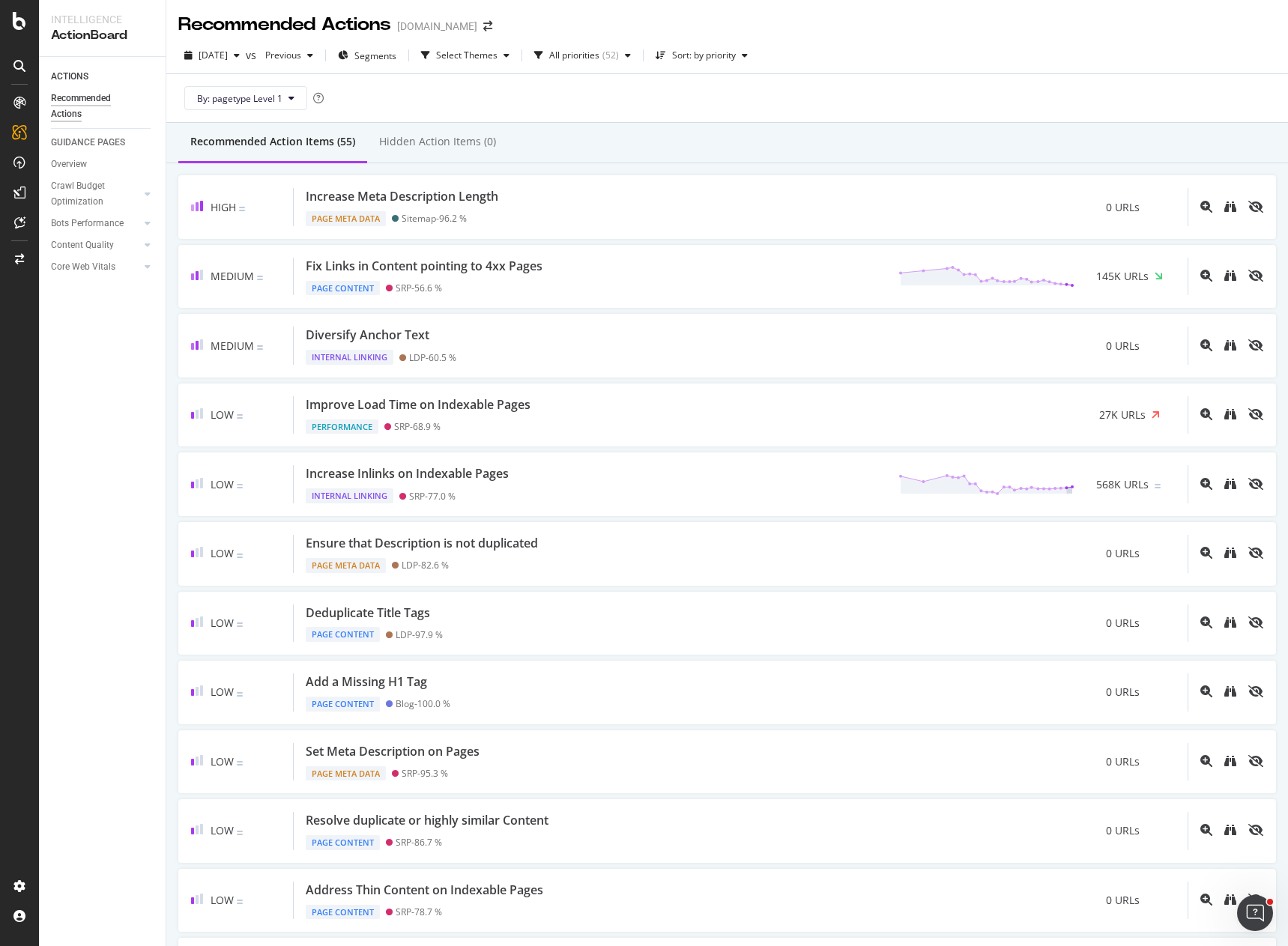
click at [989, 96] on div "By: pagetype Level 1" at bounding box center [727, 98] width 1098 height 48
click at [876, 42] on div "2025 Aug. 9th vs Previous Segments Select Themes All priorities ( 52 ) Sort: by…" at bounding box center [727, 80] width 1122 height 85
click at [75, 140] on div "Overview" at bounding box center [76, 142] width 42 height 15
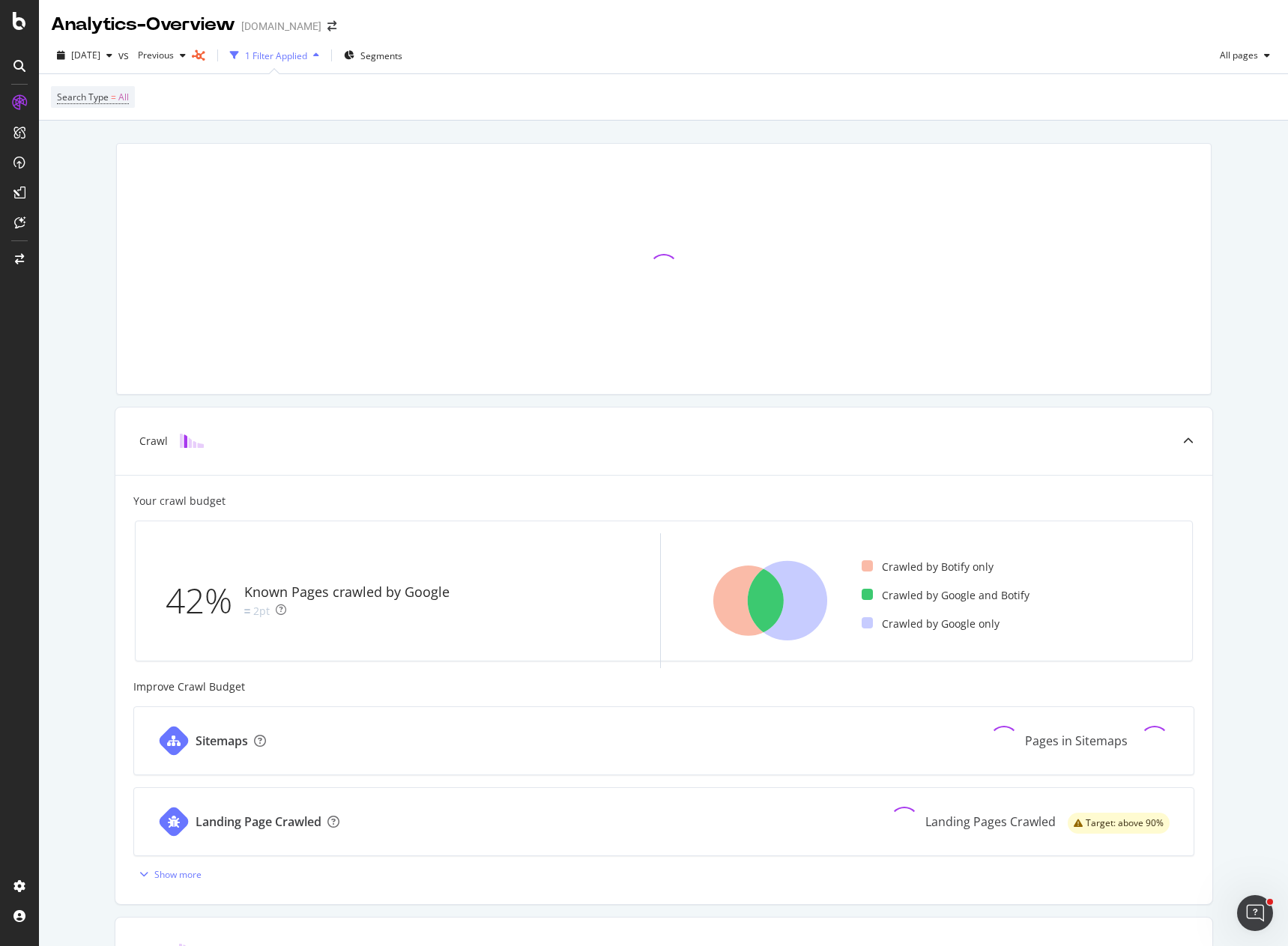
click at [755, 89] on div "Search Type = All" at bounding box center [664, 97] width 1226 height 45
click at [67, 510] on div "Crawl Your crawl budget 42% Known Pages crawled by Google 2pt Crawled by Botify…" at bounding box center [663, 667] width 1249 height 1091
click at [441, 133] on div at bounding box center [663, 269] width 1113 height 276
click at [464, 128] on div "Crawl Your crawl budget 42% Known Pages crawled by Google 2pt Crawled by Botify…" at bounding box center [663, 667] width 1249 height 1091
click at [1233, 147] on div "Crawl Your crawl budget 42% Known Pages crawled by Google 2pt Crawled by Botify…" at bounding box center [663, 667] width 1249 height 1091
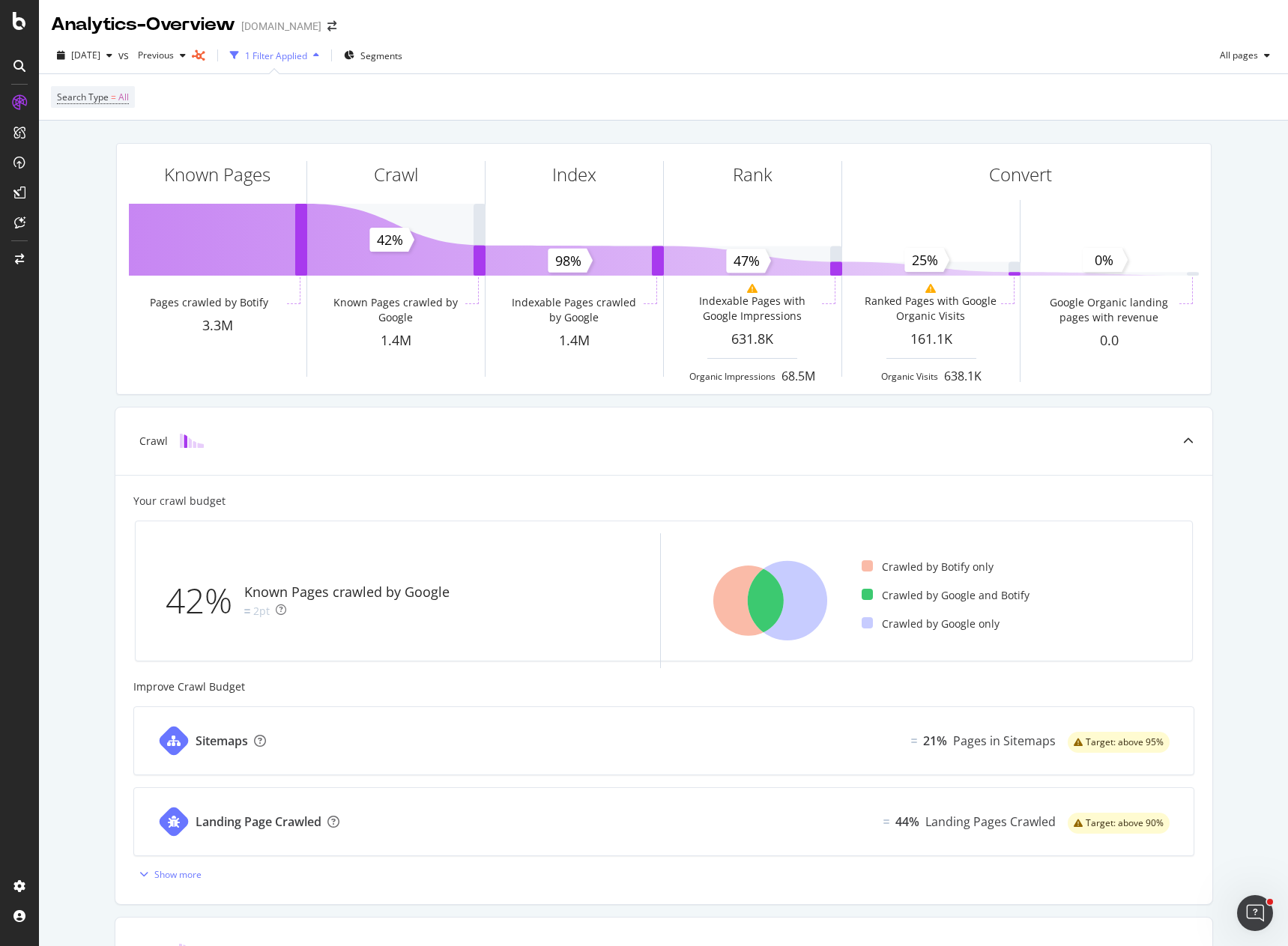
click at [366, 400] on div "Known Pages Pages crawled by Botify 3.3M Crawl Known Pages crawled by Google 1.…" at bounding box center [663, 269] width 1113 height 276
click at [82, 191] on div "Known Pages Pages crawled by Botify 3.3M Crawl Known Pages crawled by Google 1.…" at bounding box center [663, 667] width 1249 height 1091
click at [419, 93] on div "Search Type = All" at bounding box center [664, 97] width 1226 height 45
click at [1250, 411] on div "Known Pages Pages crawled by Botify 3.3M Crawl Known Pages crawled by Google 1.…" at bounding box center [663, 667] width 1249 height 1091
click at [1245, 398] on div "Known Pages Pages crawled by Botify 3.3M Crawl Known Pages crawled by Google 1.…" at bounding box center [663, 667] width 1249 height 1091
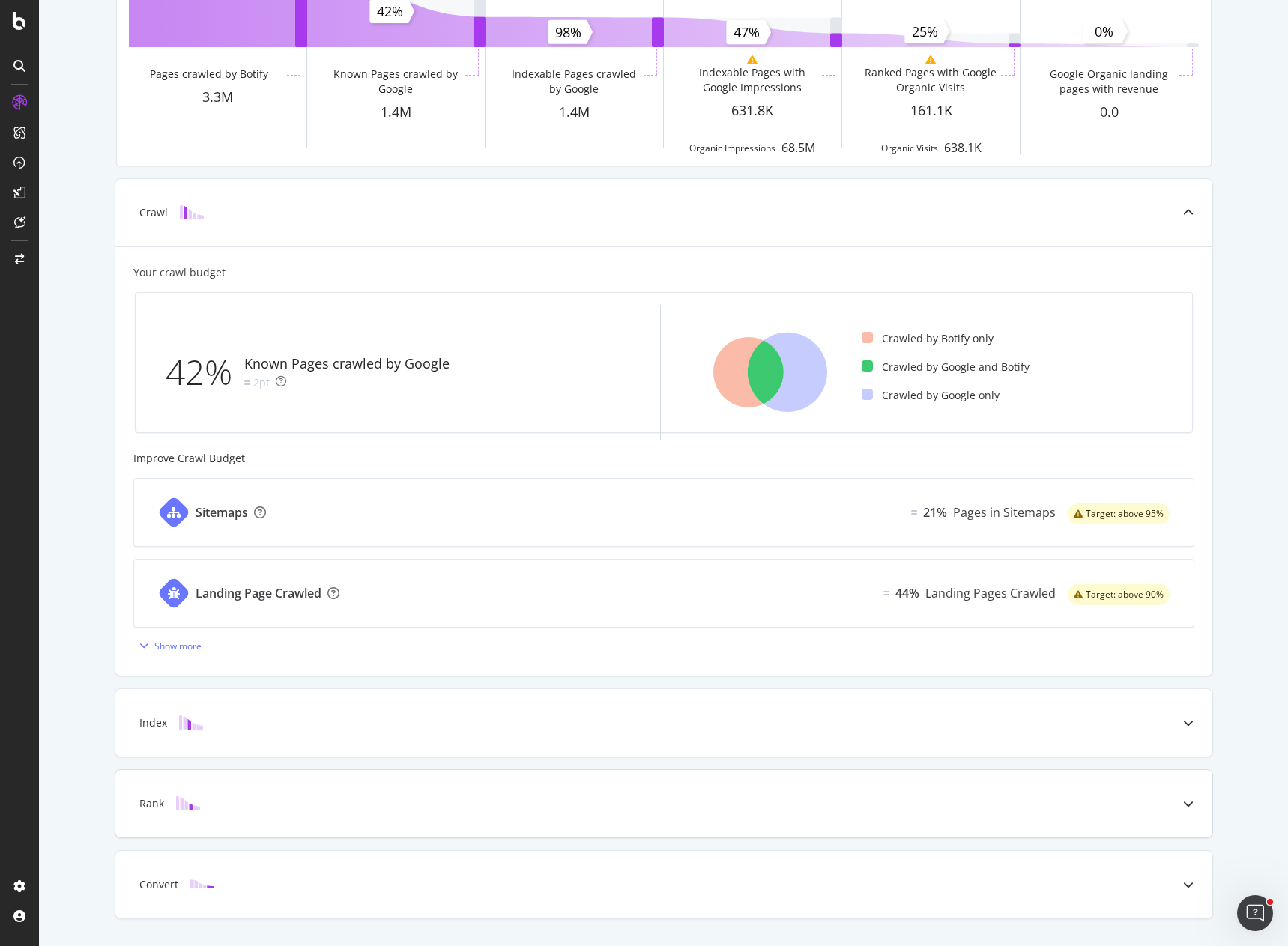
scroll to position [266, 0]
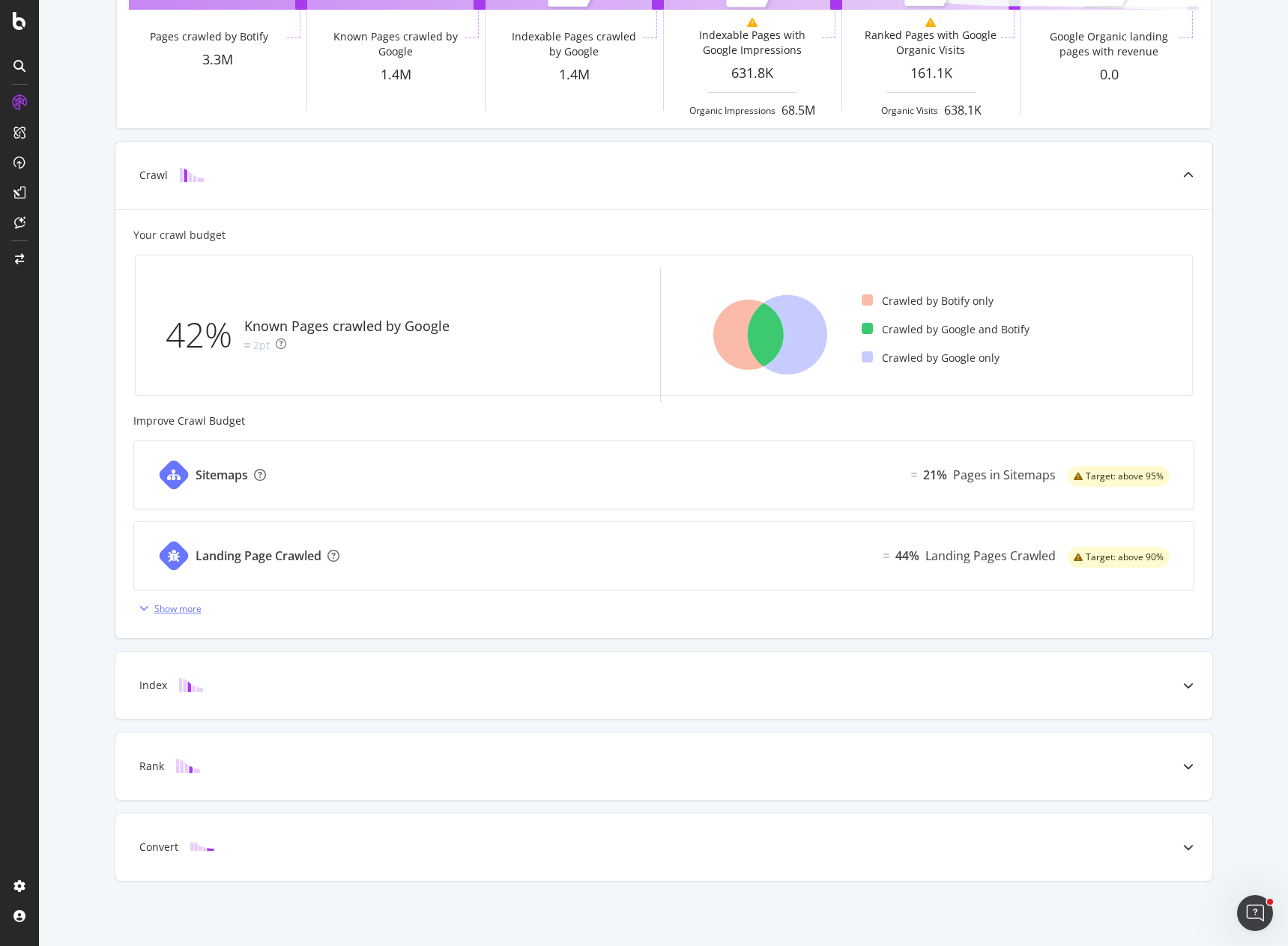
click at [140, 606] on icon "button" at bounding box center [144, 609] width 9 height 9
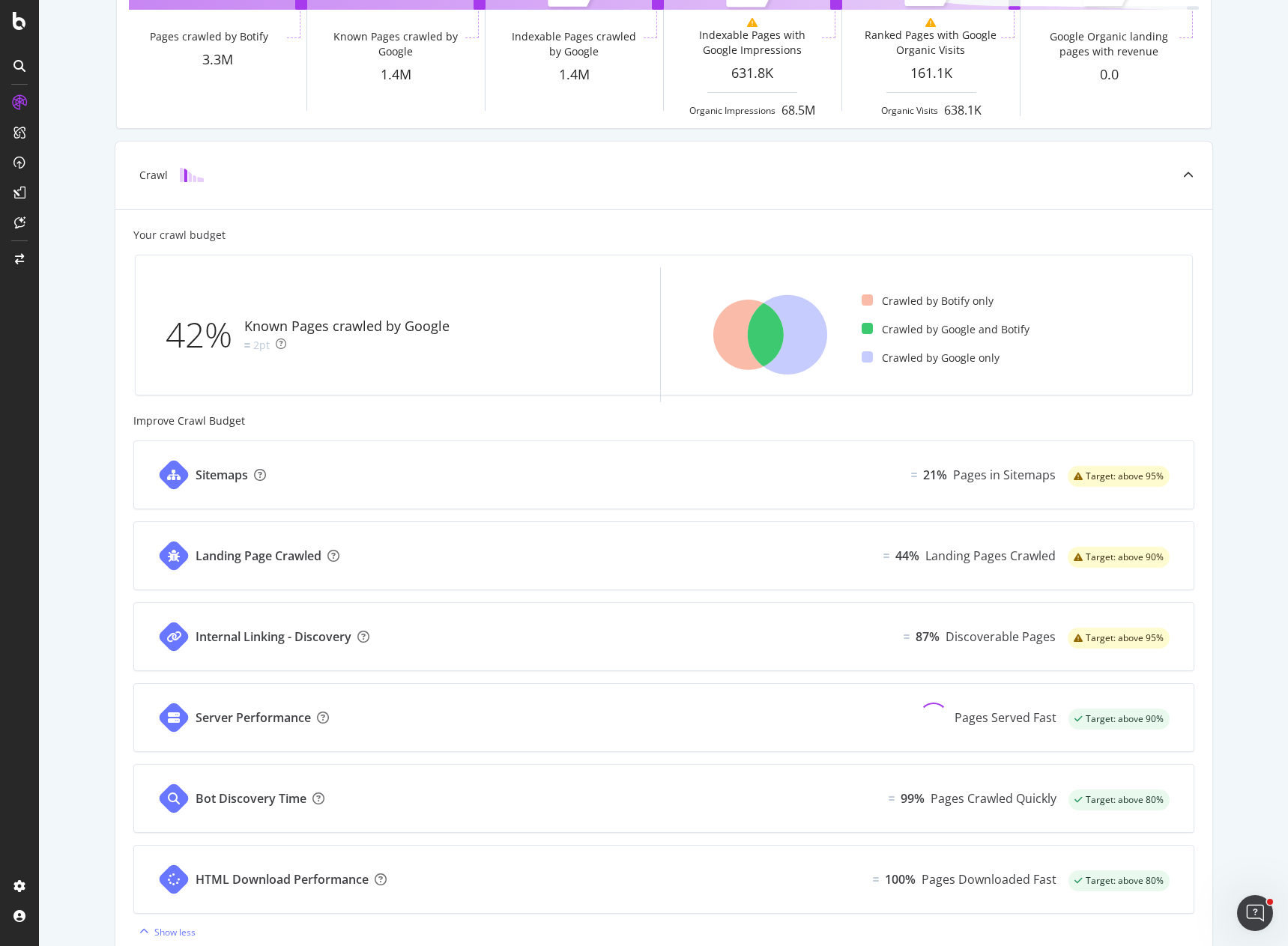
click at [83, 554] on div "Known Pages Pages crawled by Botify 3.3M Crawl Known Pages crawled by Google 1.…" at bounding box center [663, 562] width 1249 height 1415
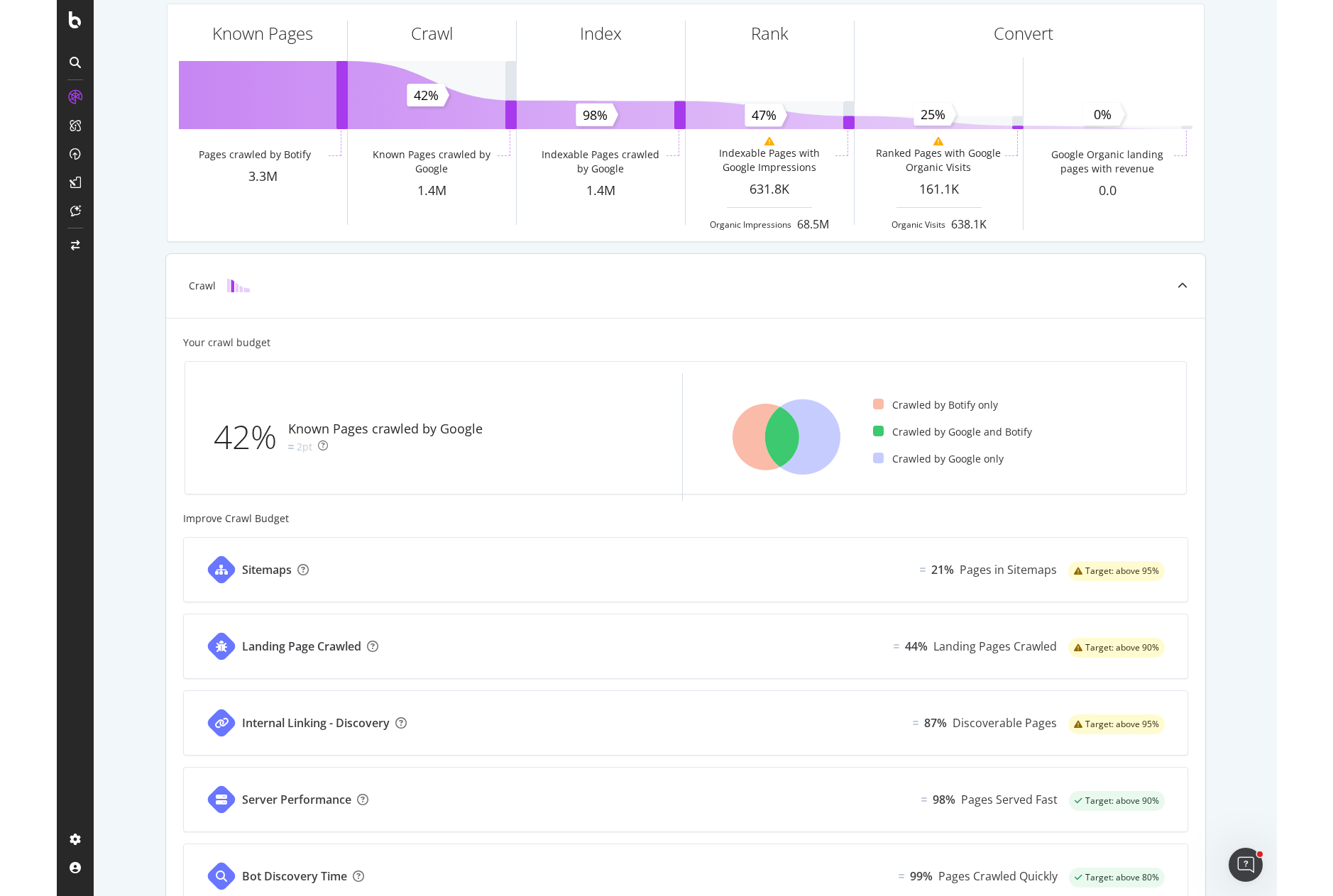
scroll to position [0, 0]
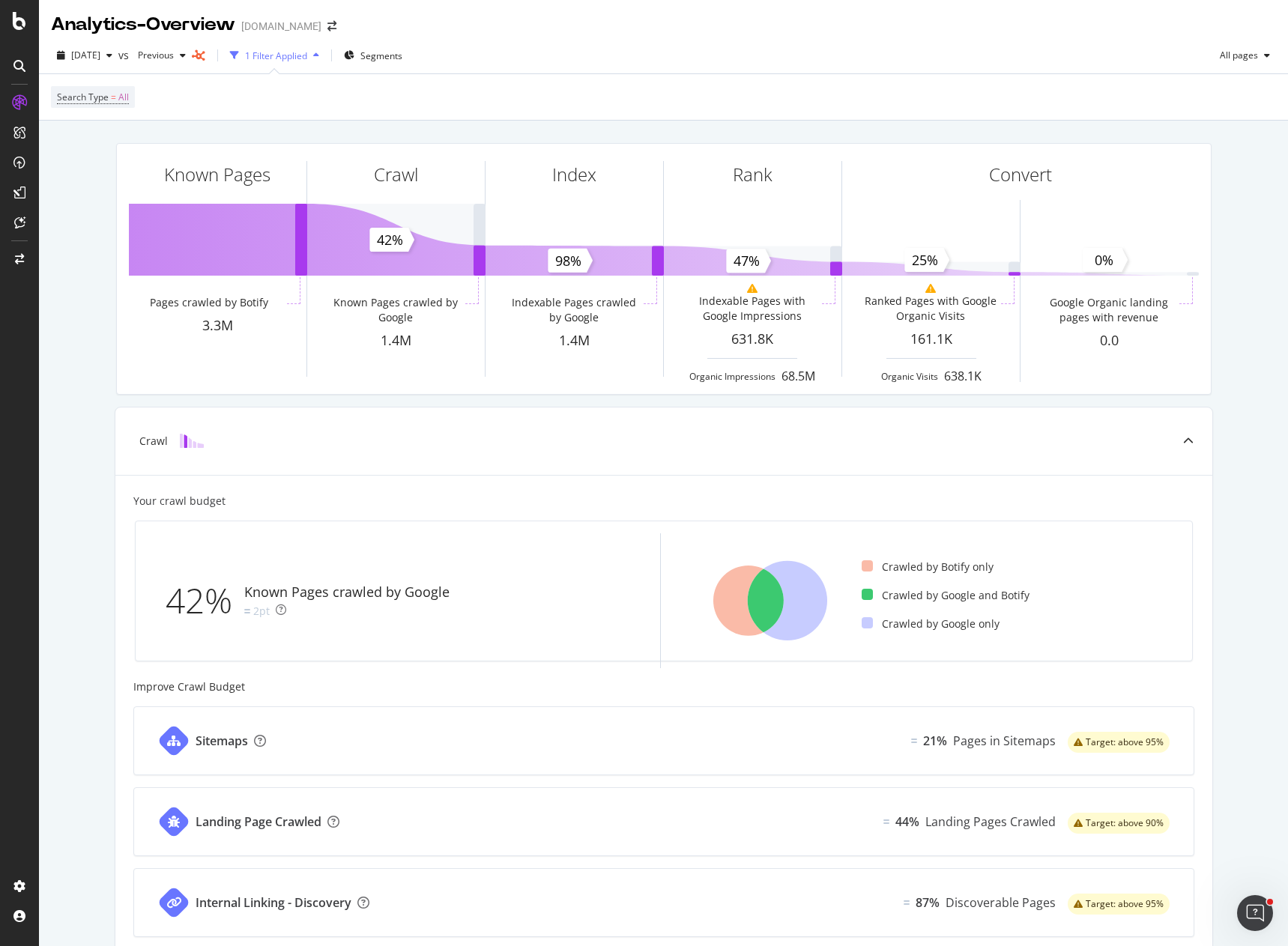
click at [75, 135] on div "Known Pages Pages crawled by Botify 3.3M Crawl Known Pages crawled by Google 1.…" at bounding box center [663, 828] width 1249 height 1415
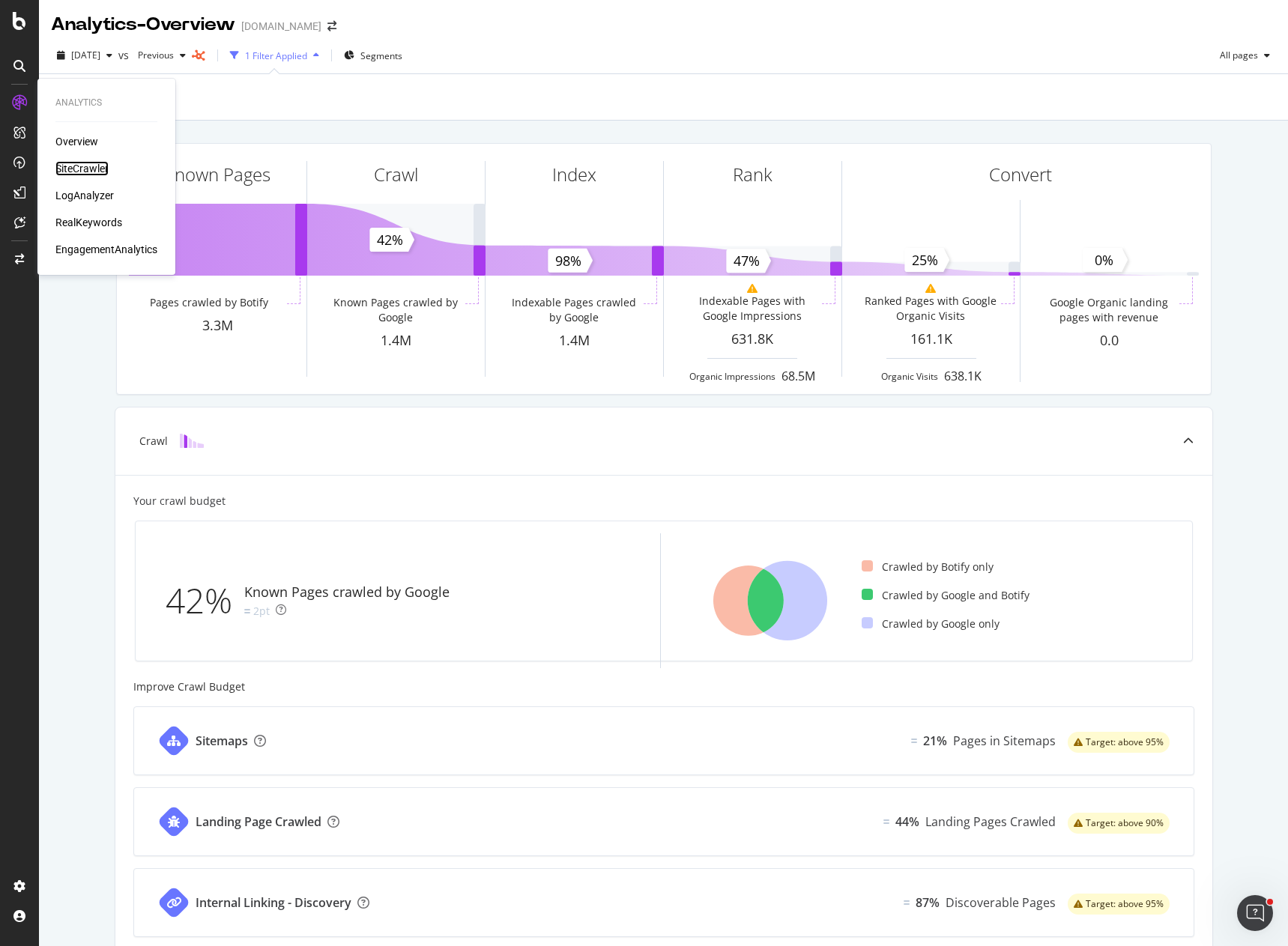
click at [89, 172] on div "SiteCrawler" at bounding box center [82, 169] width 53 height 15
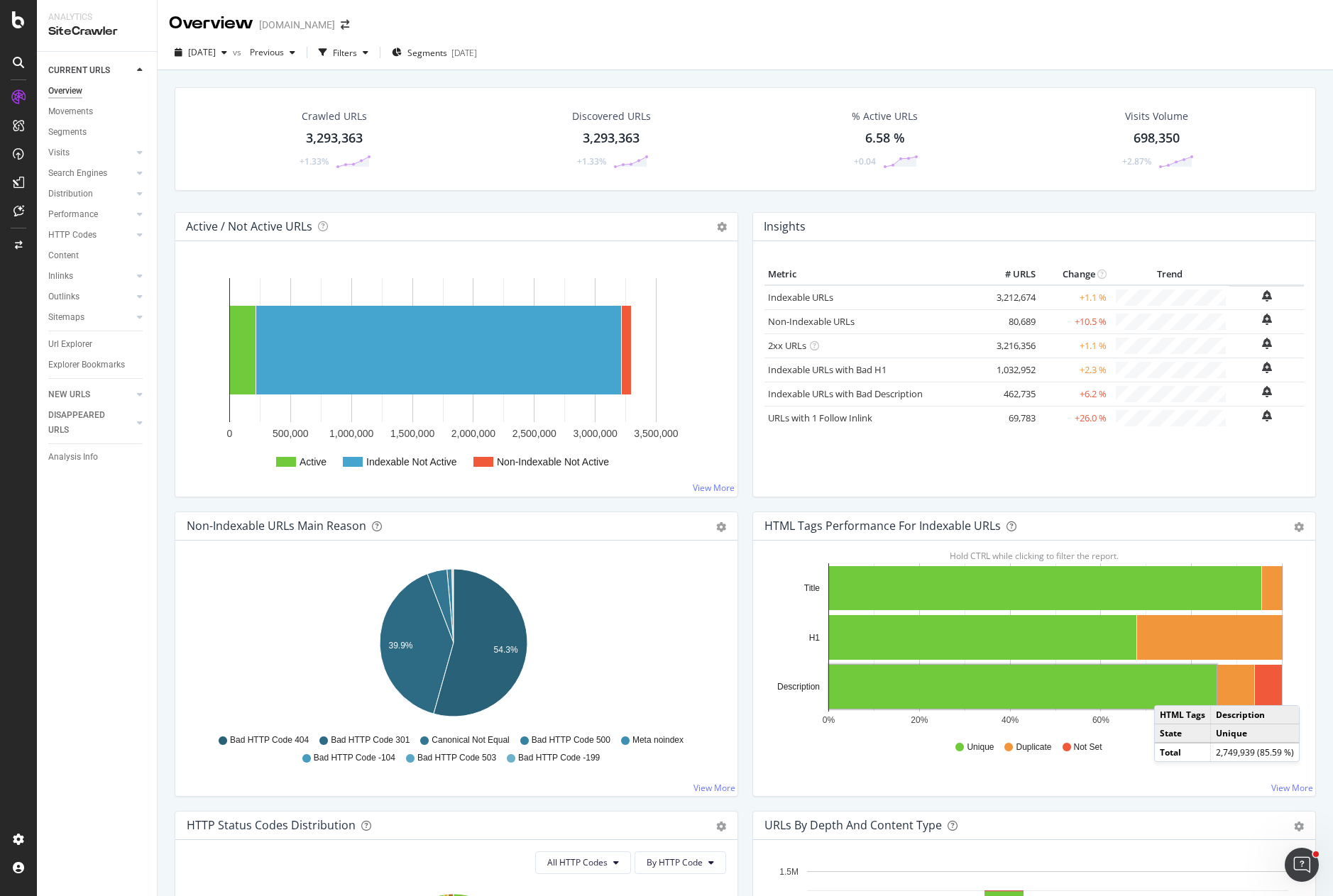
click at [723, 197] on div "Crawled URLs 3,293,363 +1.33% Discovered URLs 3,293,363 +1.33% % Active URLs 6.…" at bounding box center [745, 150] width 1156 height 125
click at [745, 792] on div "HTML Tags Performance for Indexable URLs Bar Bar (by Percentage) Table Export a…" at bounding box center [1034, 661] width 578 height 300
drag, startPoint x: 739, startPoint y: 494, endPoint x: 742, endPoint y: 315, distance: 179.0
click at [724, 50] on div "2025 Aug. 9th vs Previous Filters Segments 2025-08-05" at bounding box center [745, 55] width 1176 height 29
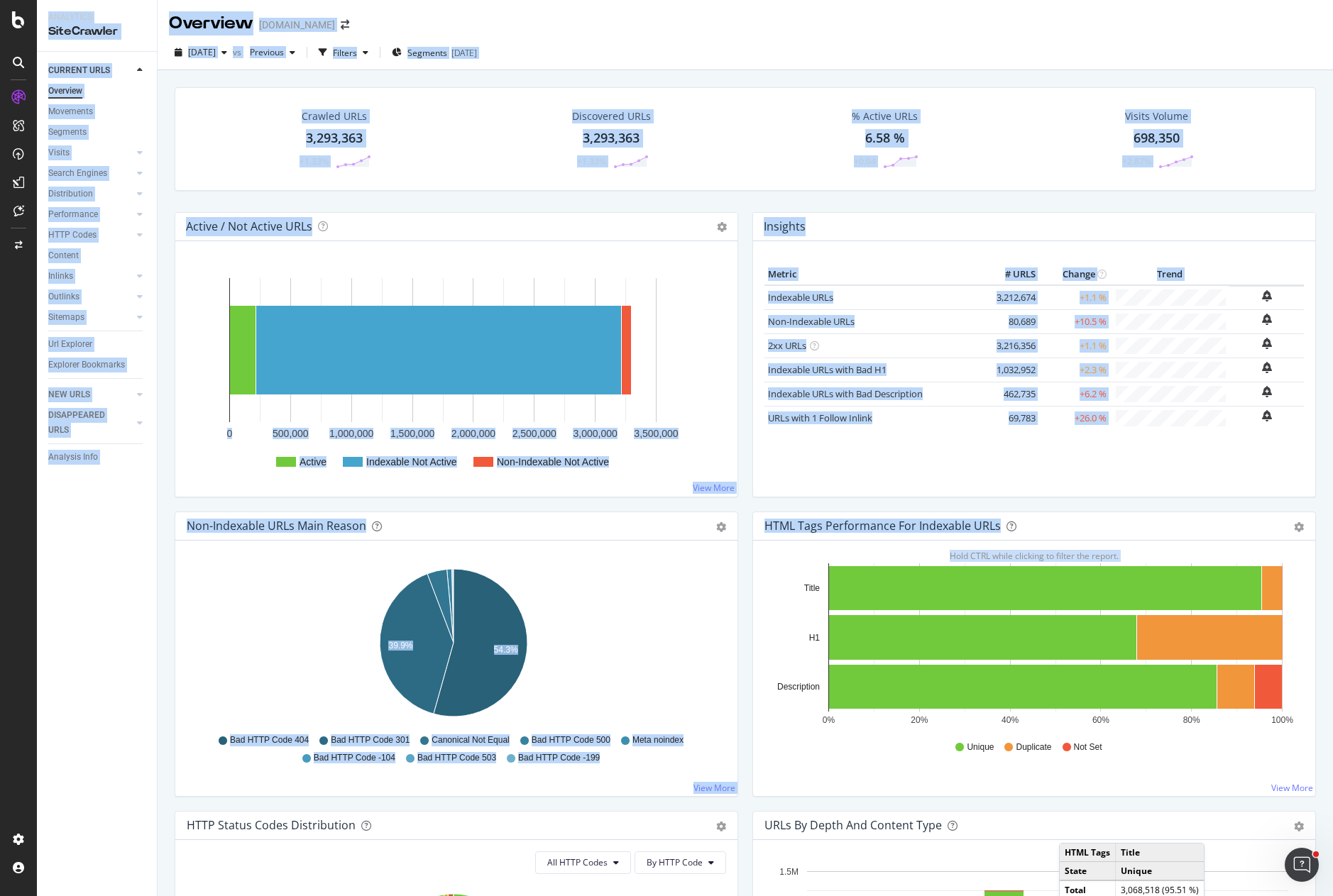
drag, startPoint x: 1196, startPoint y: 935, endPoint x: 1206, endPoint y: 935, distance: 10.0
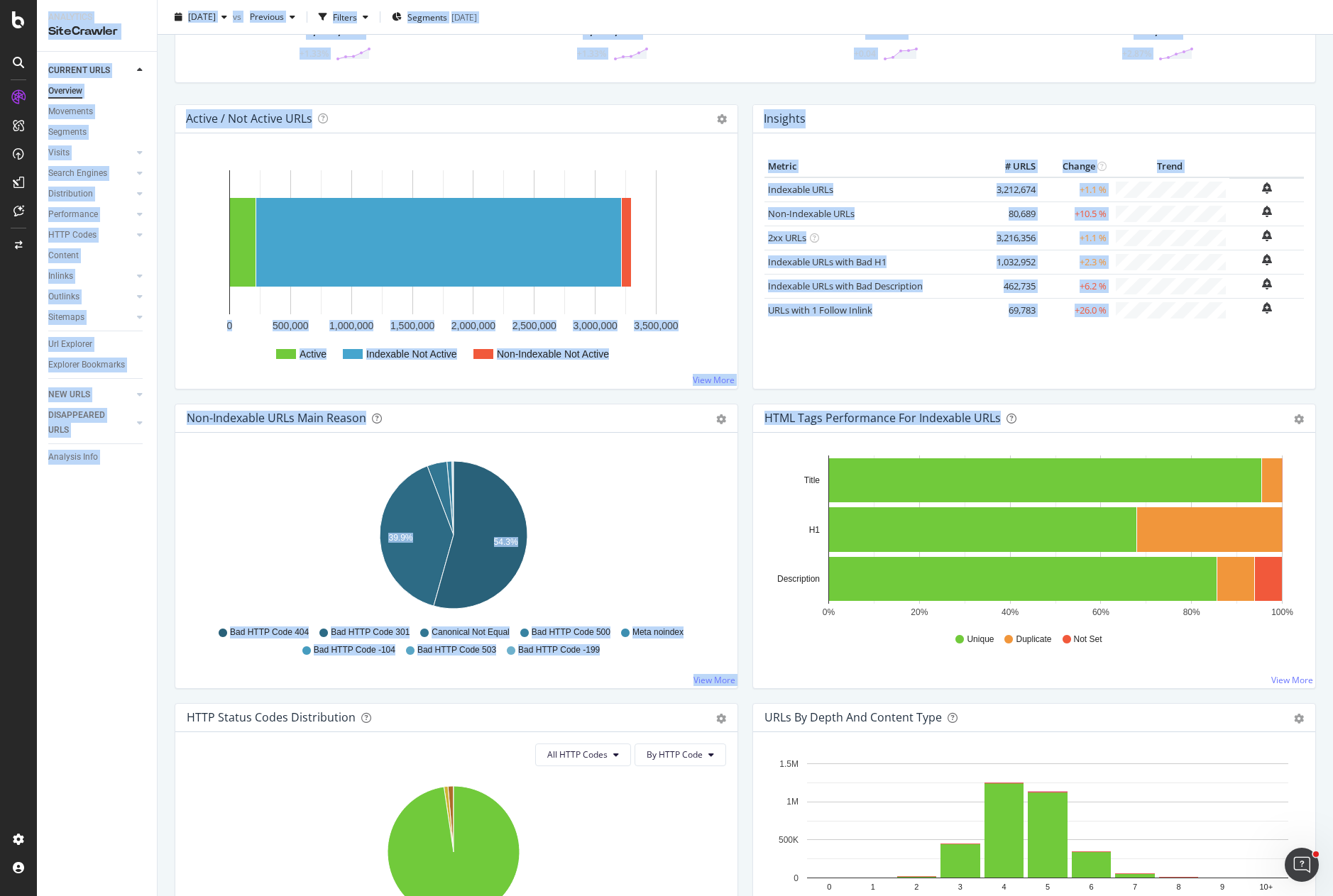
click at [910, 90] on div "Crawled URLs 3,293,363 +1.33% Discovered URLs 3,293,363 +1.33% % Active URLs 6.…" at bounding box center [745, 42] width 1156 height 125
click at [1219, 63] on div "Visits Volume 698,350 +2.87%" at bounding box center [1158, 31] width 276 height 74
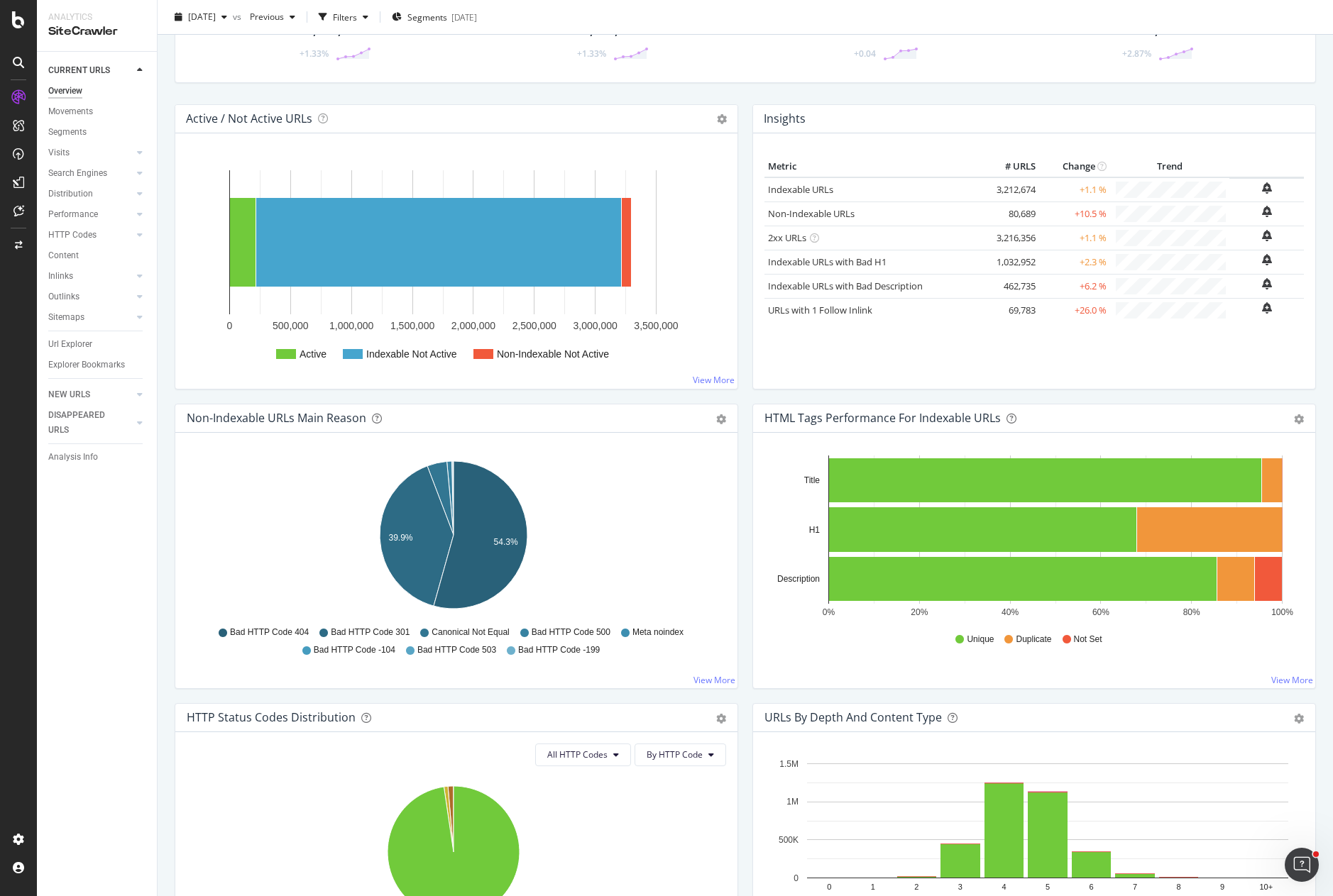
scroll to position [0, 0]
